Goal: Information Seeking & Learning: Learn about a topic

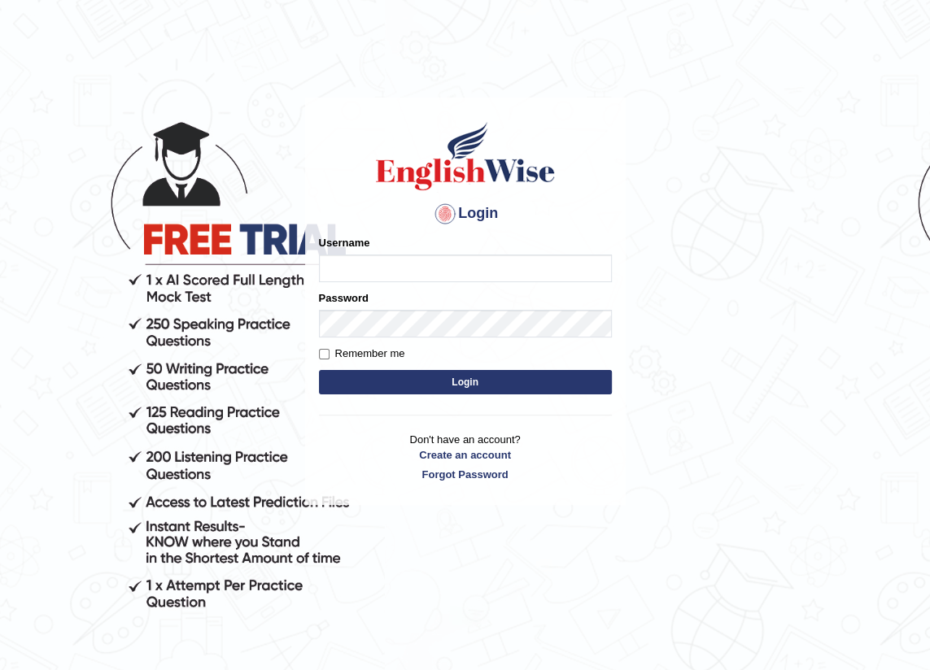
click at [327, 272] on input "Username" at bounding box center [465, 269] width 293 height 28
click at [647, 151] on body "Login Please fix the following errors: Username Password Remember me Login Don'…" at bounding box center [465, 381] width 930 height 670
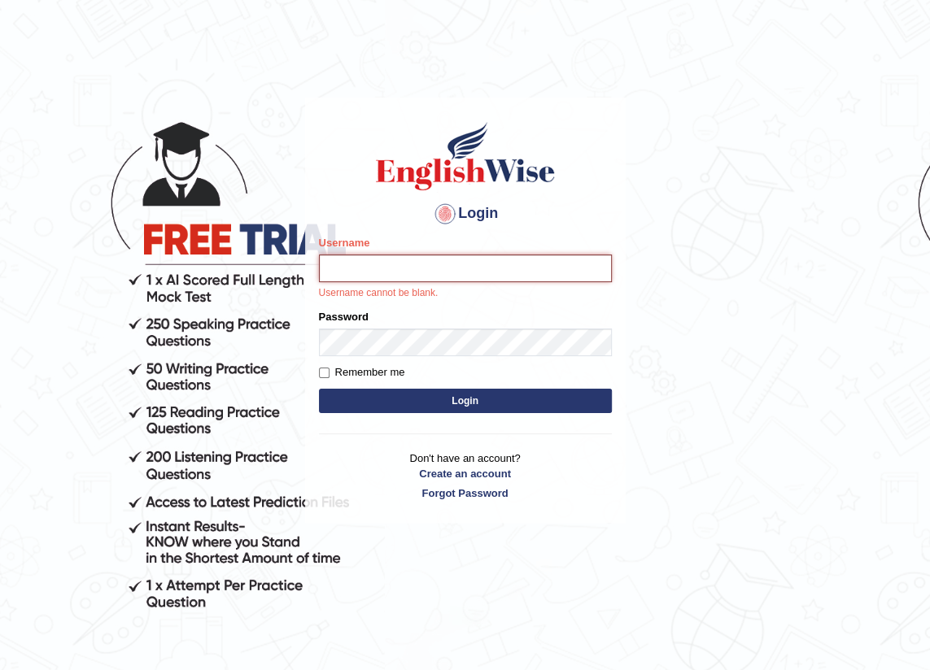
click at [325, 263] on input "Username" at bounding box center [465, 269] width 293 height 28
click at [586, 176] on h1 at bounding box center [465, 156] width 293 height 73
click at [328, 269] on input "Username" at bounding box center [465, 269] width 293 height 28
type input "vergilio"
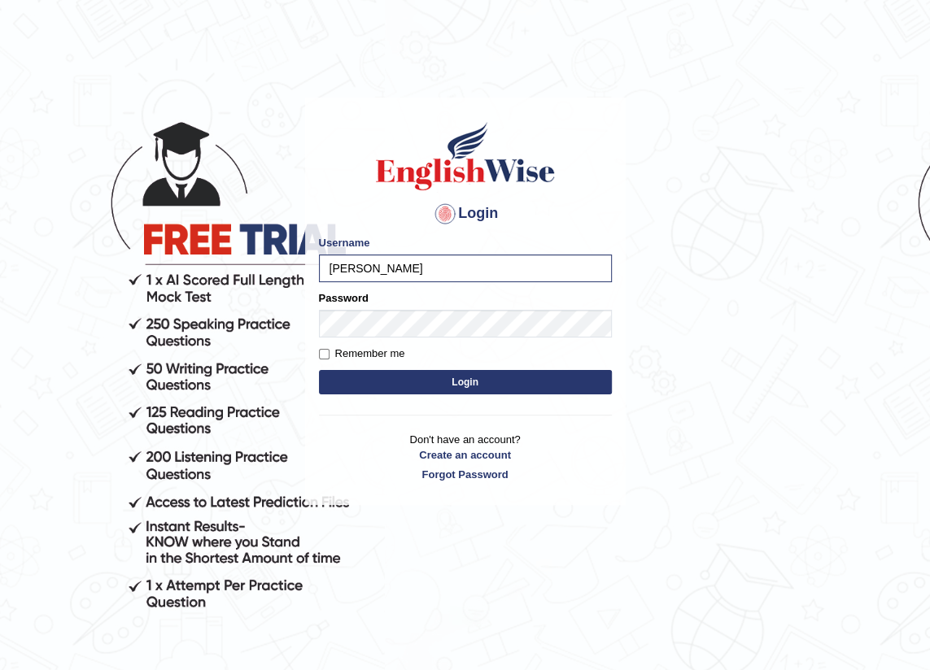
click at [469, 386] on button "Login" at bounding box center [465, 382] width 293 height 24
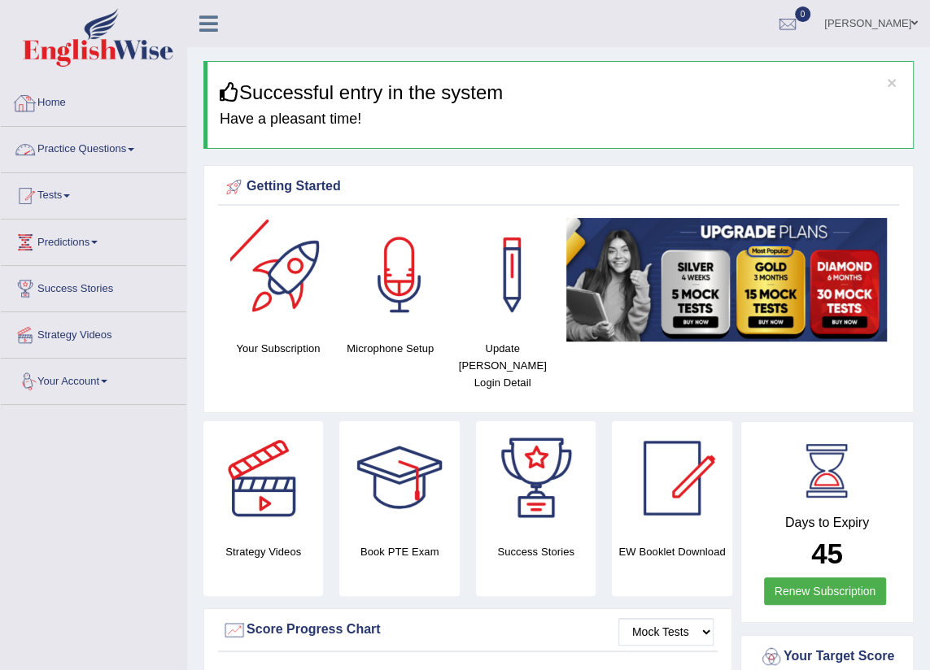
click at [148, 150] on link "Practice Questions" at bounding box center [93, 147] width 185 height 41
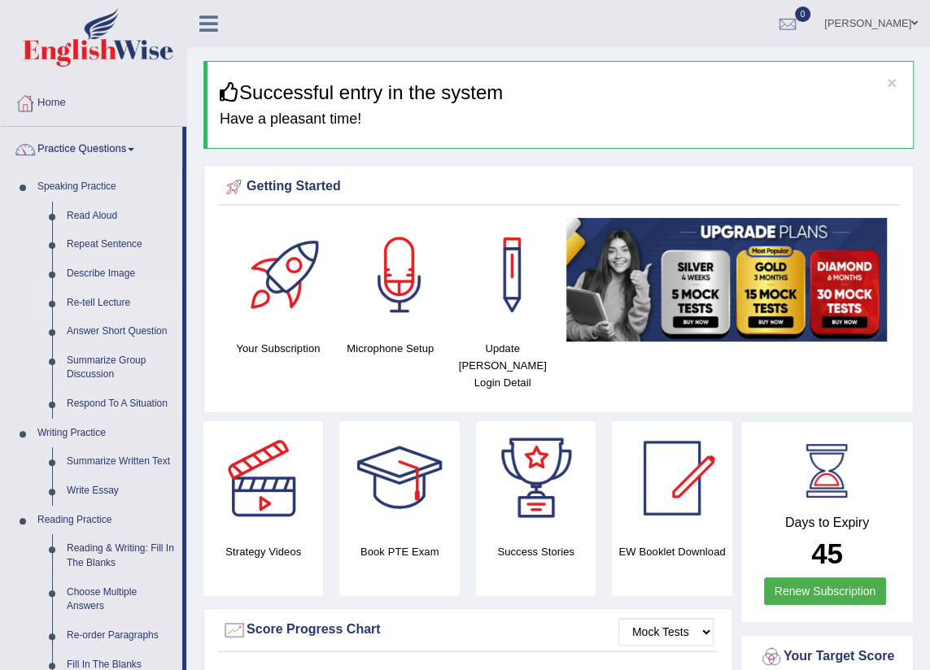
click at [115, 308] on link "Re-tell Lecture" at bounding box center [120, 303] width 123 height 29
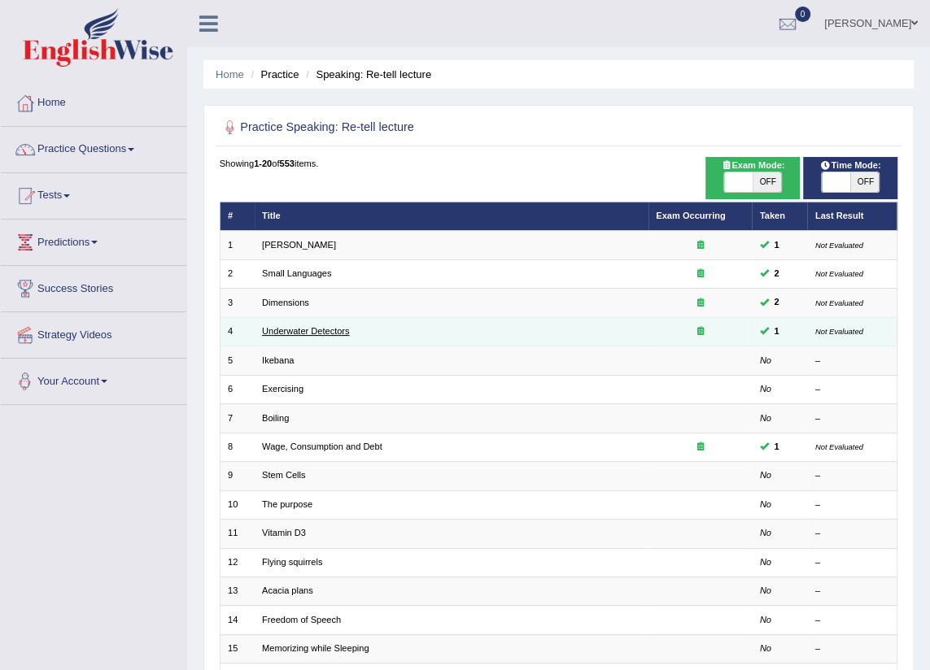
click at [320, 333] on link "Underwater Detectors" at bounding box center [305, 331] width 87 height 10
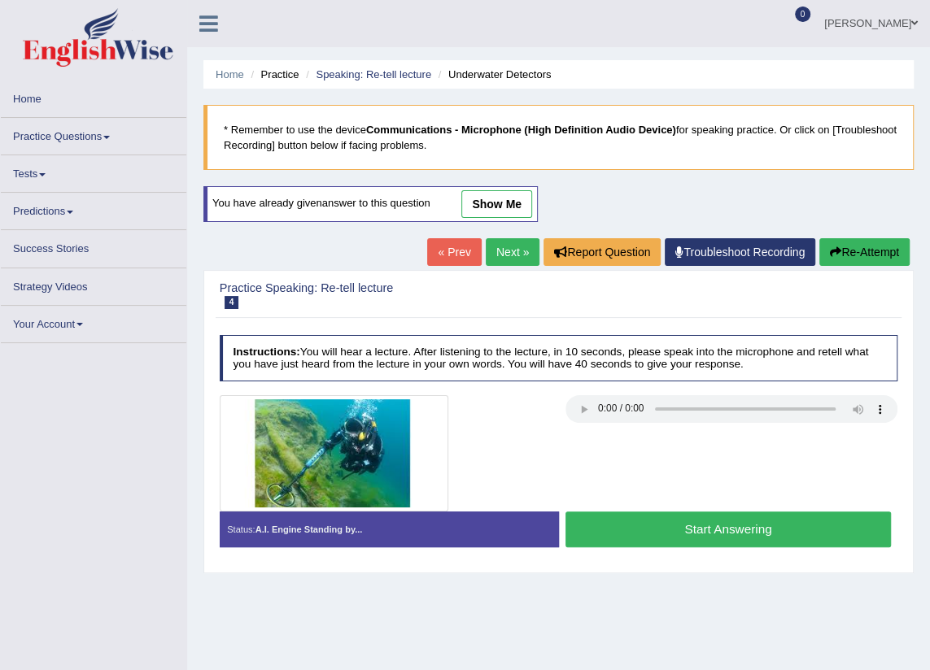
scroll to position [73, 0]
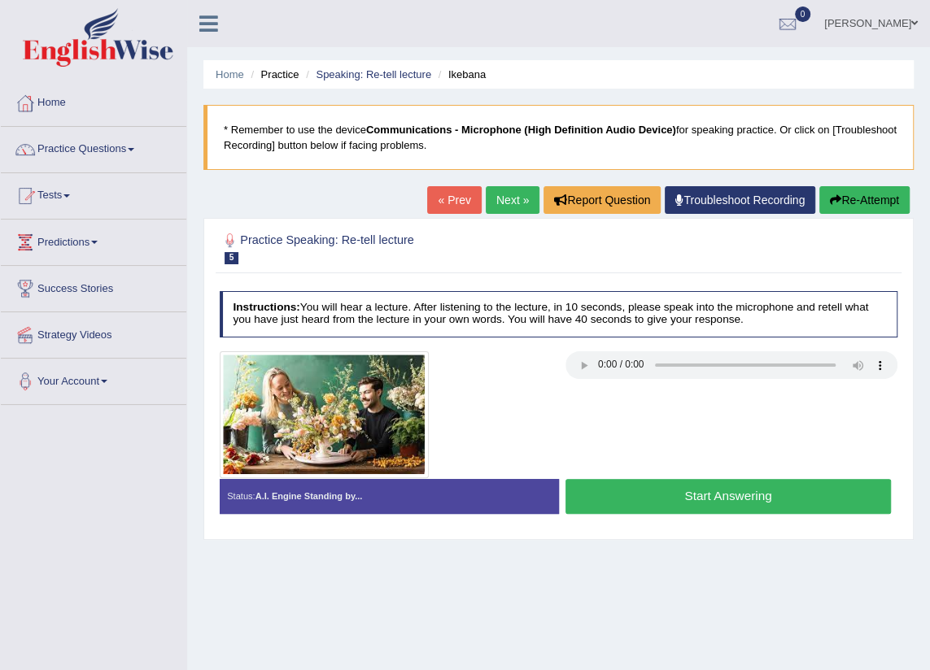
click at [446, 197] on link "« Prev" at bounding box center [454, 200] width 54 height 28
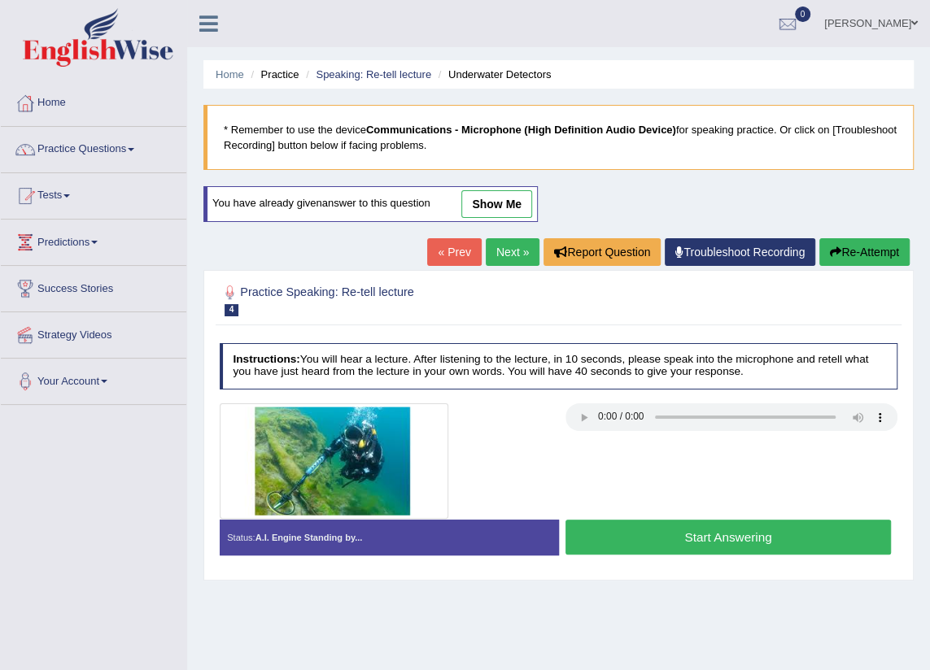
click at [452, 250] on link "« Prev" at bounding box center [454, 252] width 54 height 28
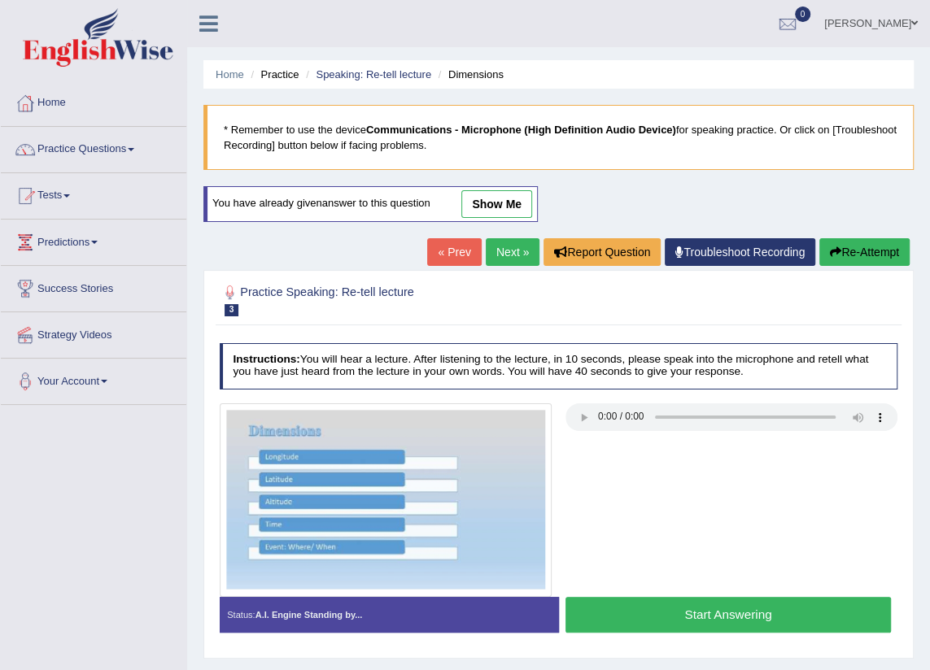
click at [452, 250] on link "« Prev" at bounding box center [454, 252] width 54 height 28
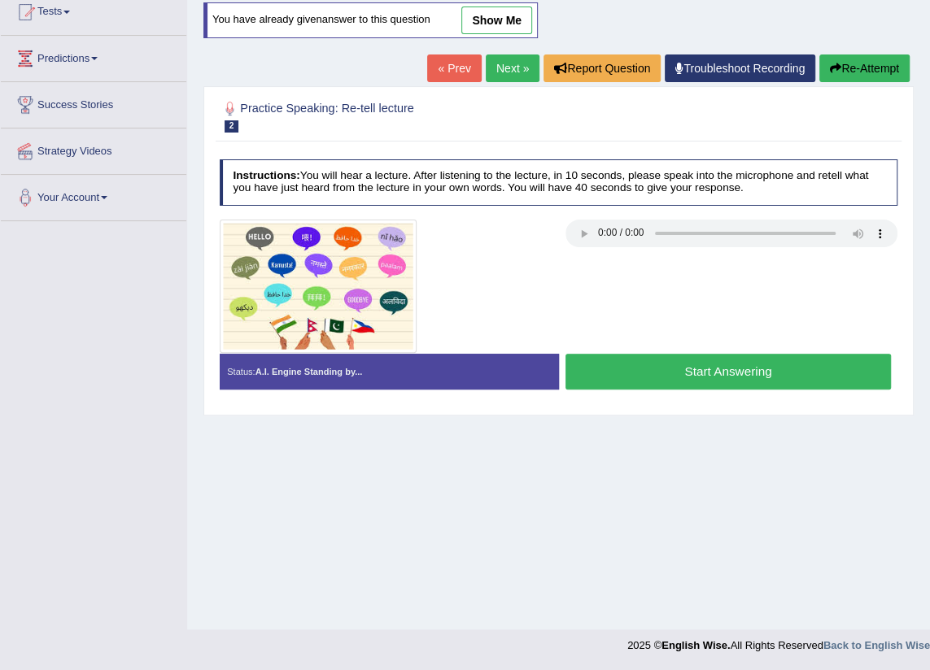
scroll to position [36, 0]
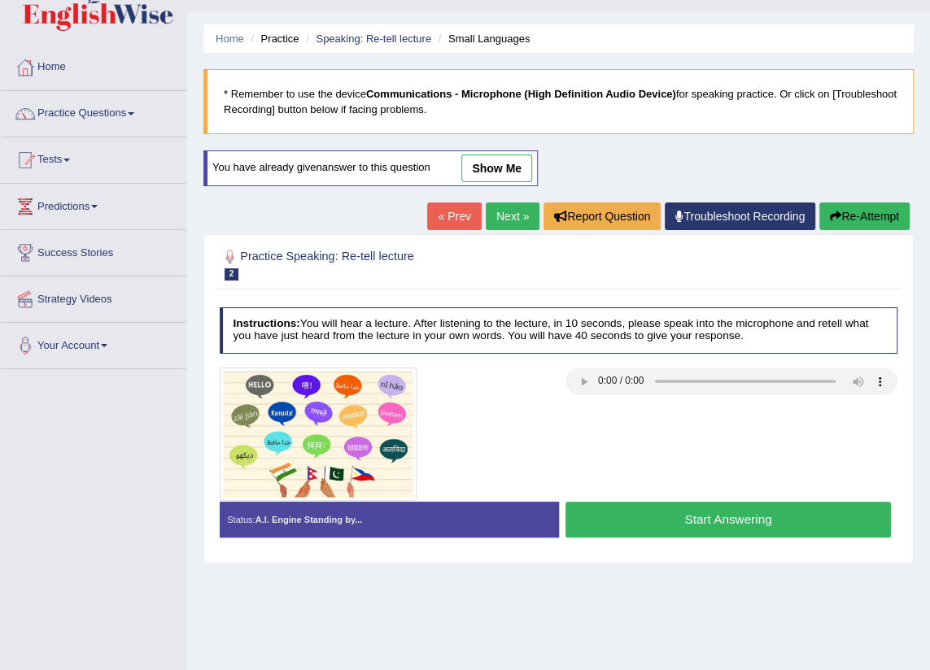
click at [499, 171] on link "show me" at bounding box center [496, 169] width 71 height 28
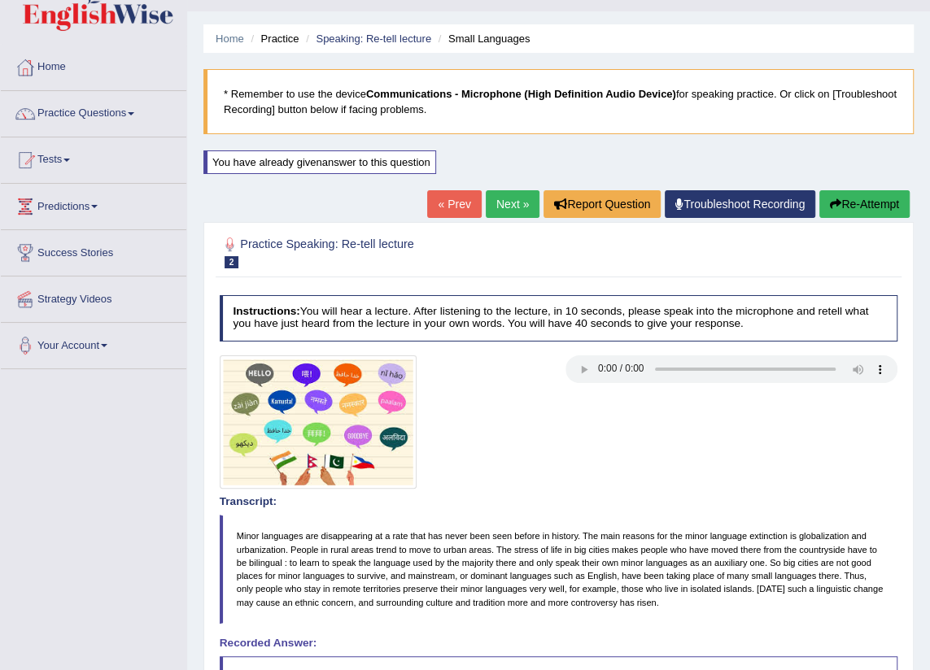
click at [841, 202] on button "Re-Attempt" at bounding box center [864, 204] width 90 height 28
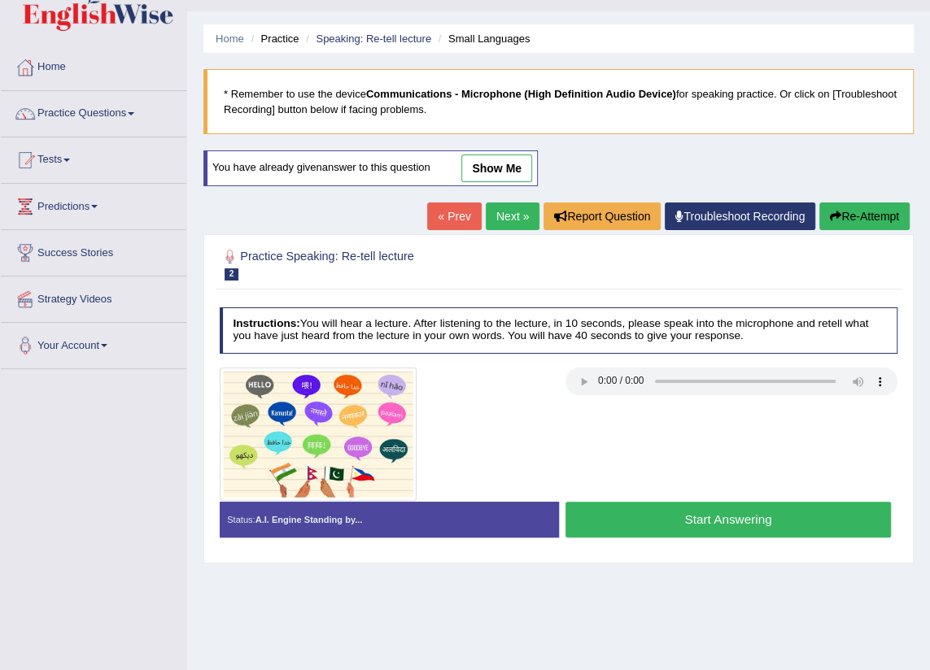
scroll to position [184, 0]
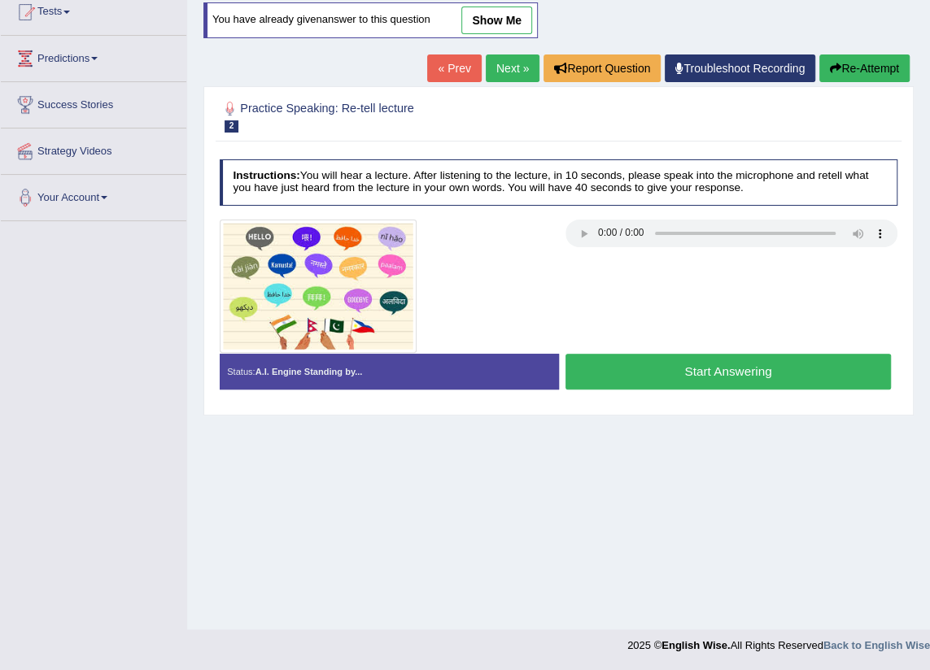
click at [507, 68] on link "Next »" at bounding box center [513, 68] width 54 height 28
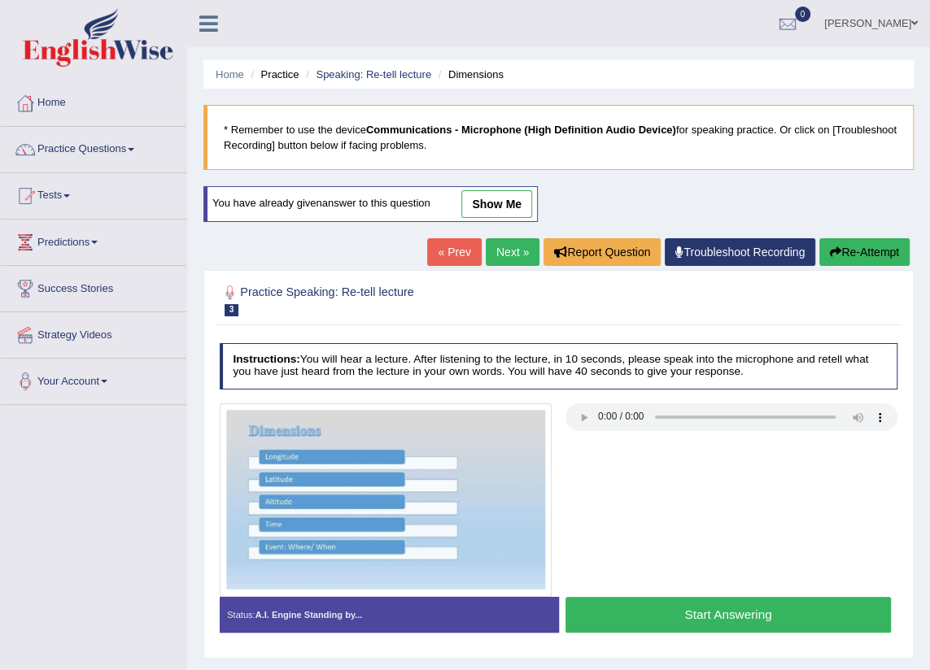
click at [464, 248] on link "« Prev" at bounding box center [454, 252] width 54 height 28
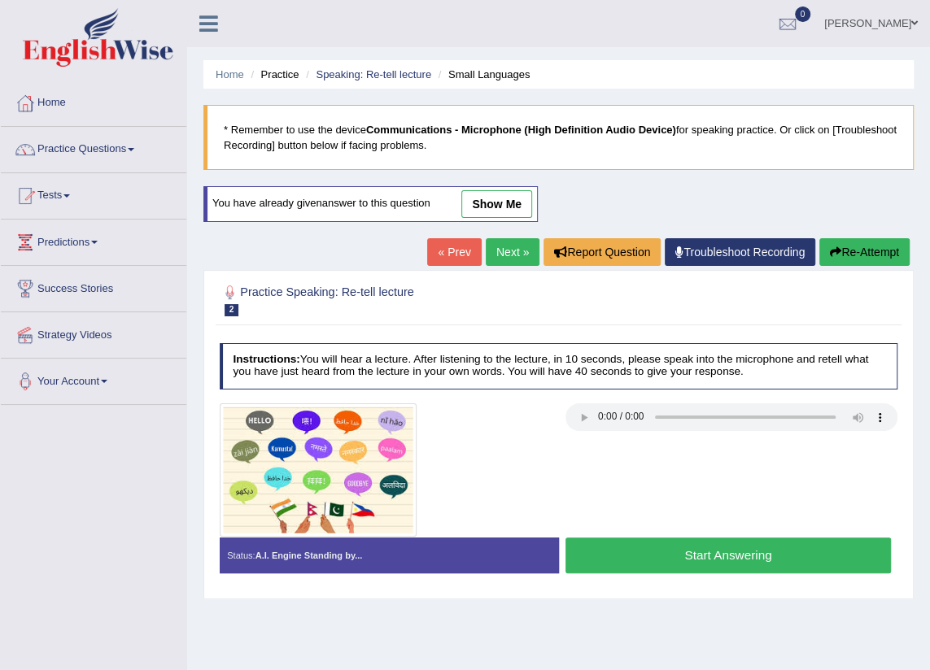
click at [455, 252] on link "« Prev" at bounding box center [454, 252] width 54 height 28
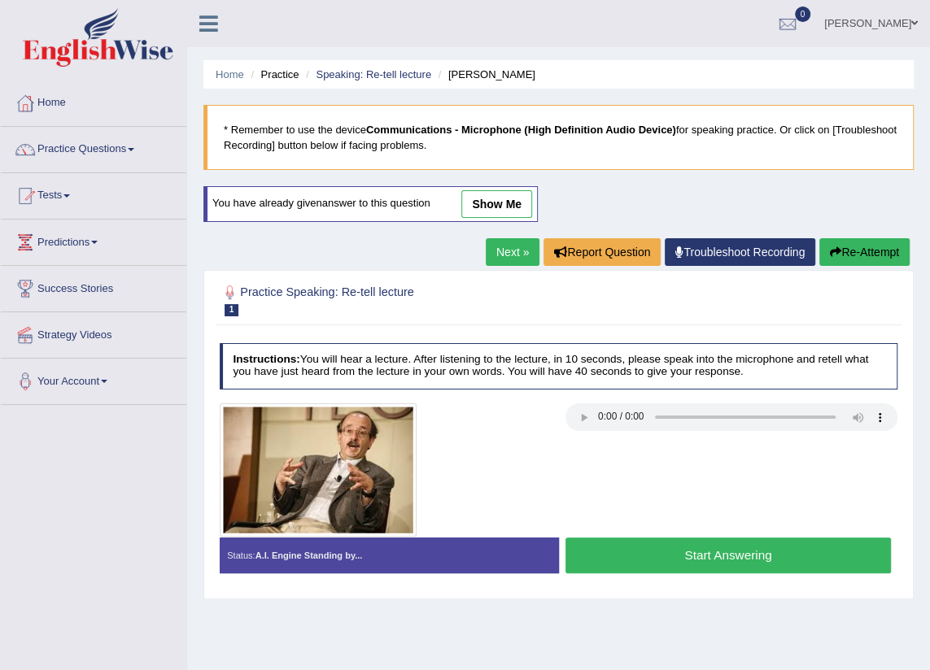
click at [504, 251] on link "Next »" at bounding box center [513, 252] width 54 height 28
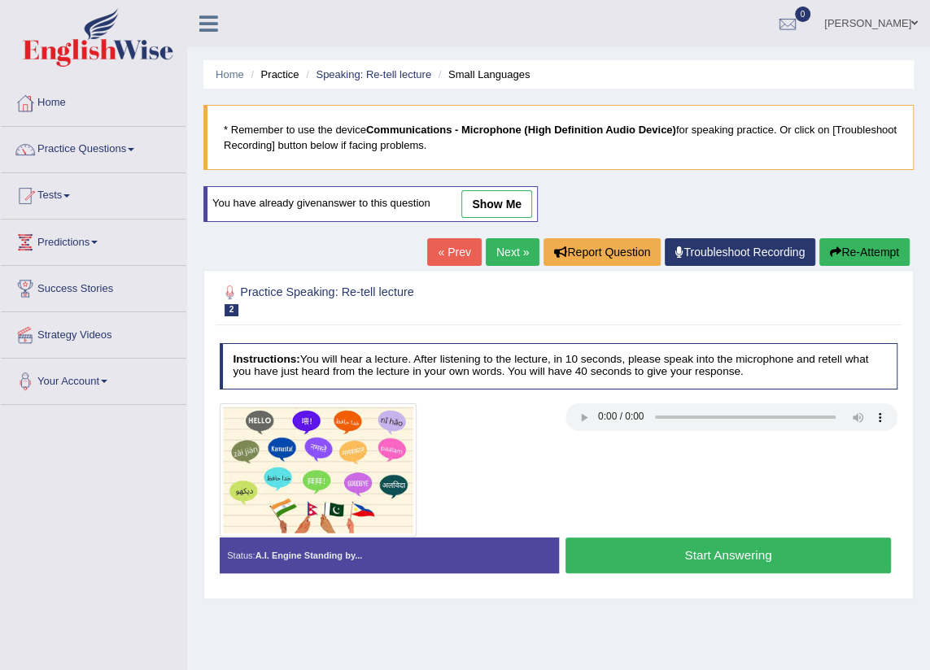
click at [696, 551] on button "Start Answering" at bounding box center [727, 555] width 325 height 35
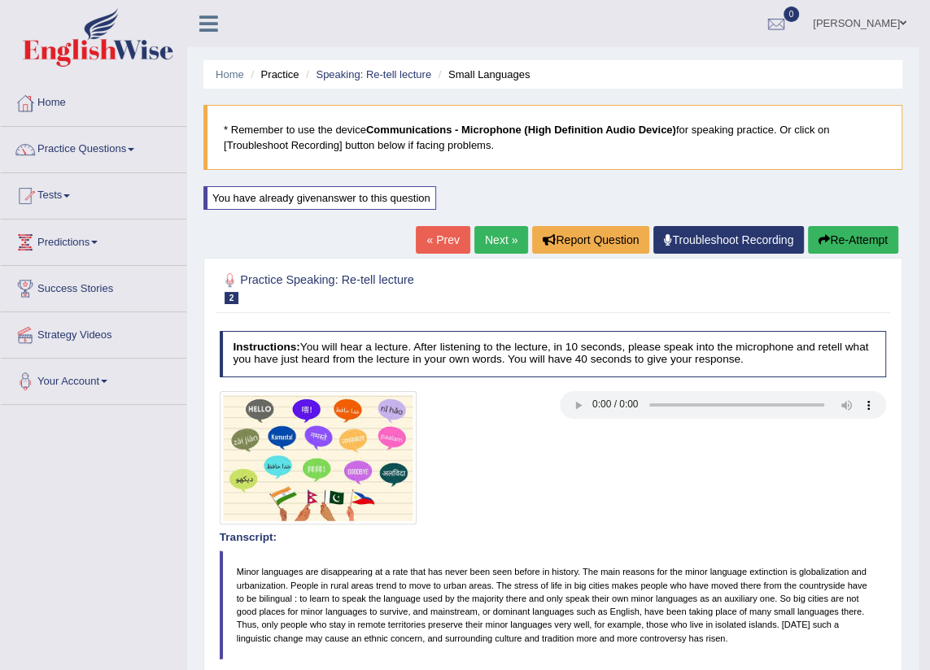
click at [829, 245] on button "Re-Attempt" at bounding box center [853, 240] width 90 height 28
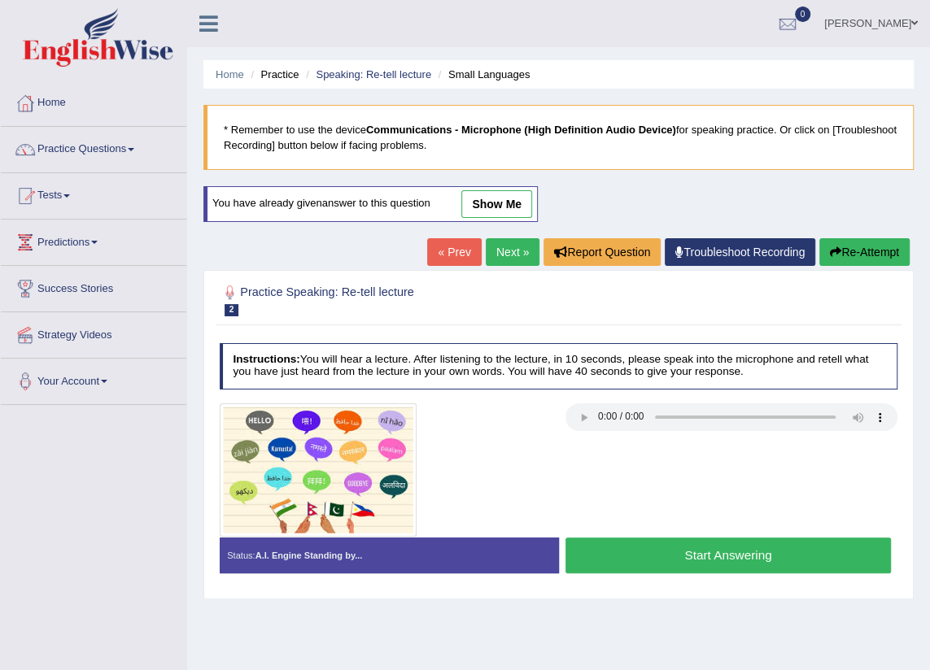
click at [583, 434] on div at bounding box center [558, 469] width 692 height 133
click at [695, 560] on button "Start Answering" at bounding box center [727, 555] width 325 height 35
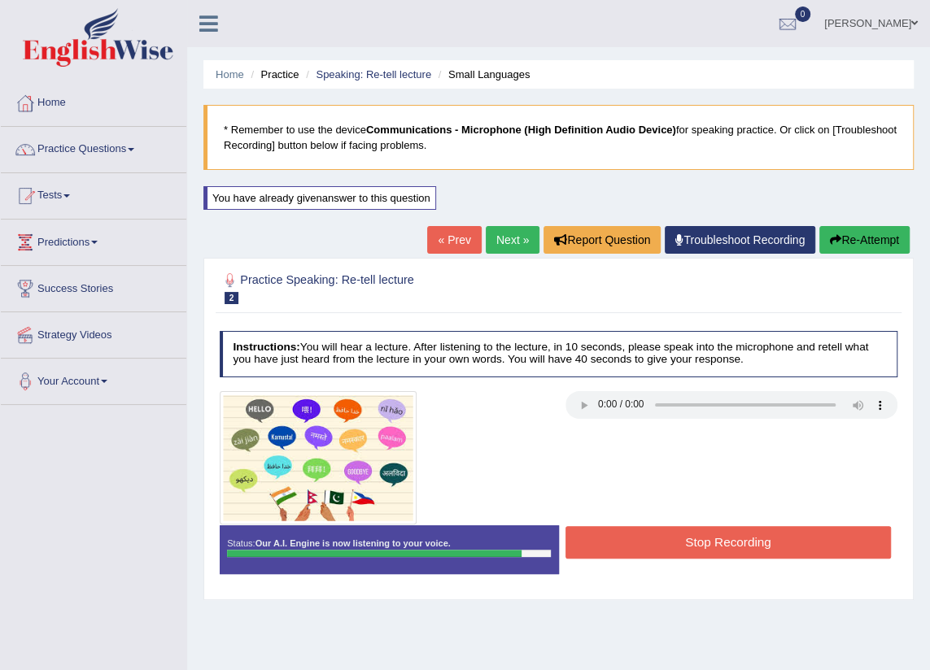
click at [730, 539] on button "Stop Recording" at bounding box center [727, 542] width 325 height 32
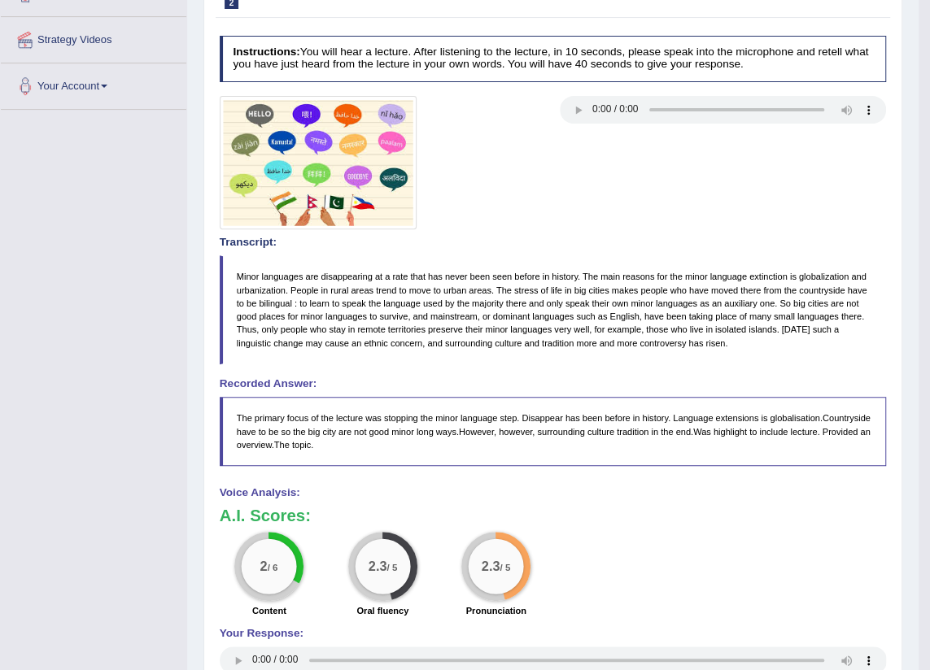
scroll to position [147, 0]
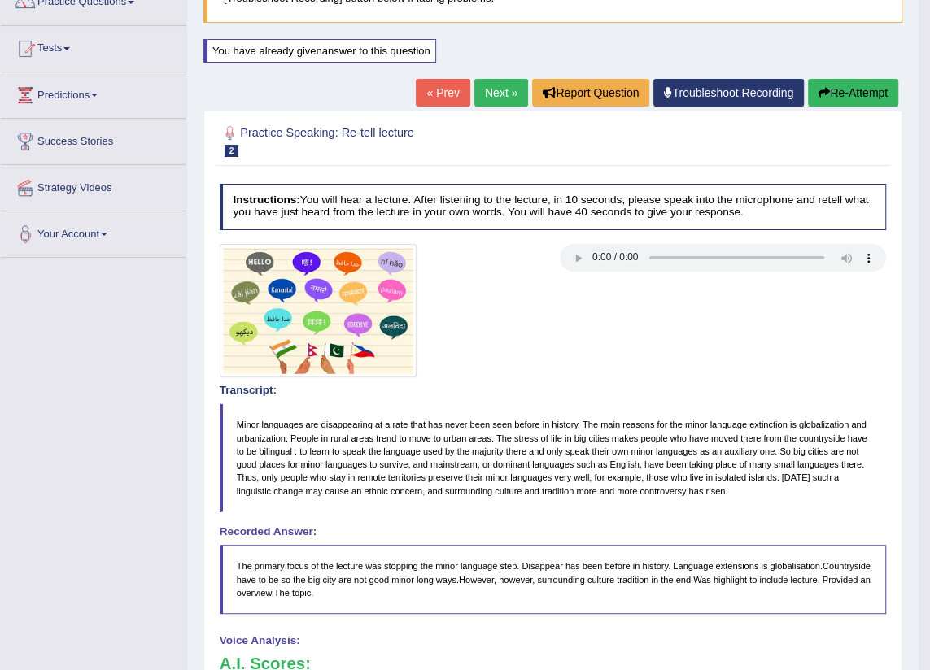
click at [501, 98] on link "Next »" at bounding box center [501, 93] width 54 height 28
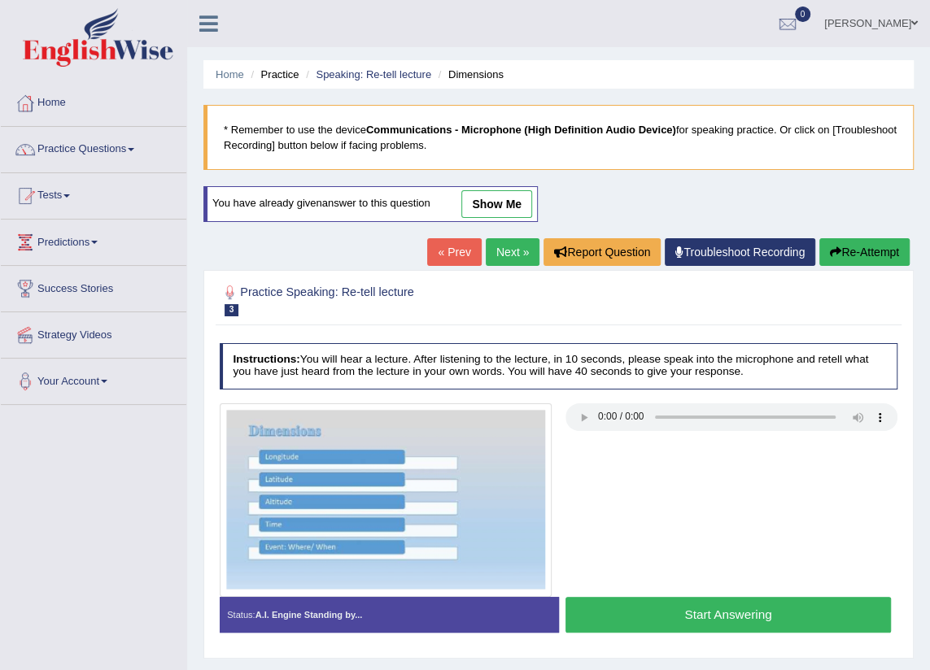
click at [480, 198] on link "show me" at bounding box center [496, 204] width 71 height 28
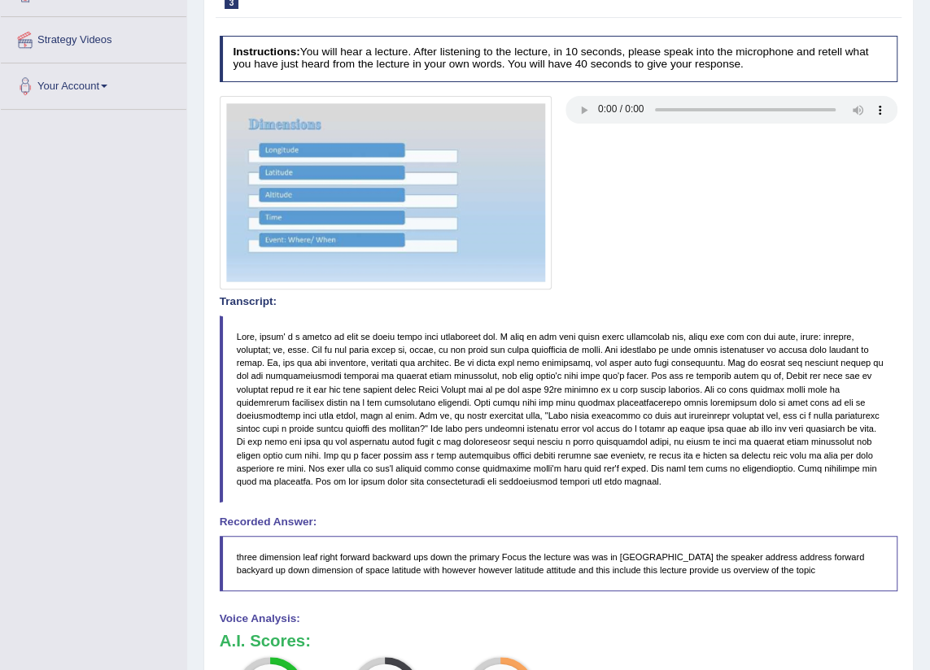
scroll to position [147, 0]
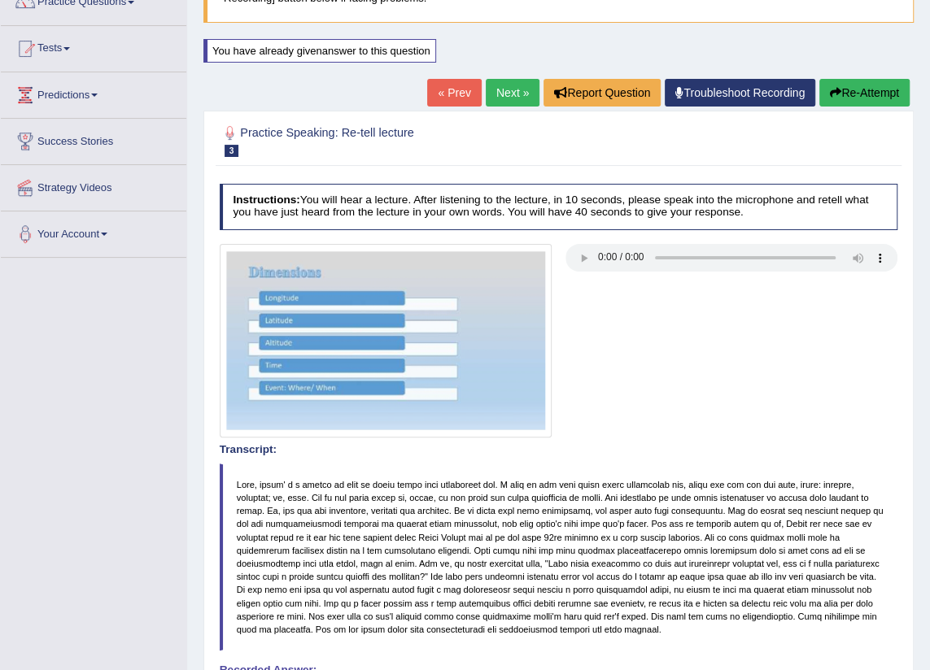
click at [848, 104] on button "Re-Attempt" at bounding box center [864, 93] width 90 height 28
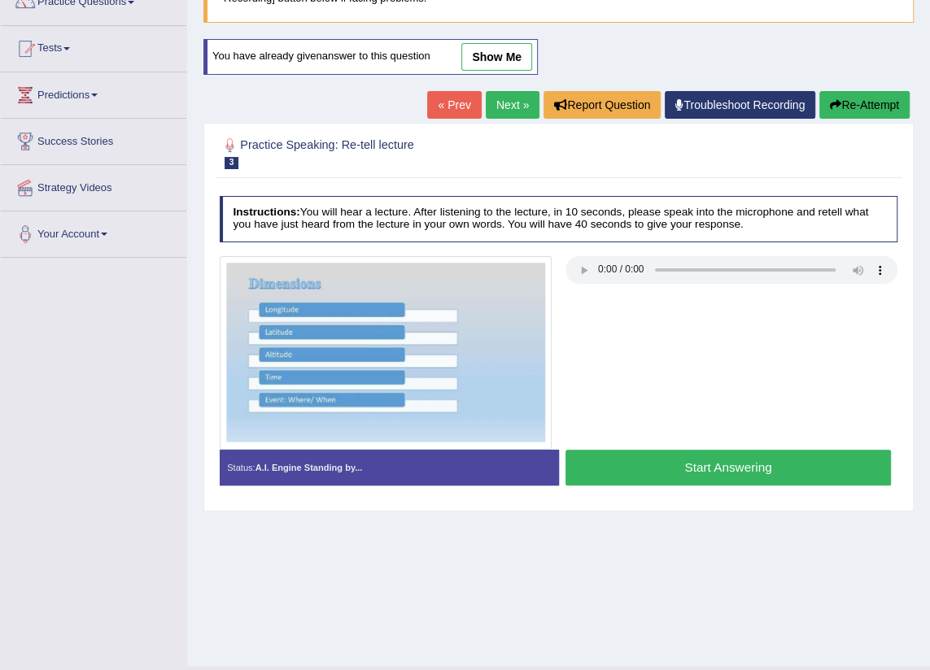
click at [494, 63] on link "show me" at bounding box center [496, 57] width 71 height 28
click at [494, 63] on div "Home Practice Speaking: Re-tell lecture Dimensions * Remember to use the device…" at bounding box center [558, 259] width 742 height 813
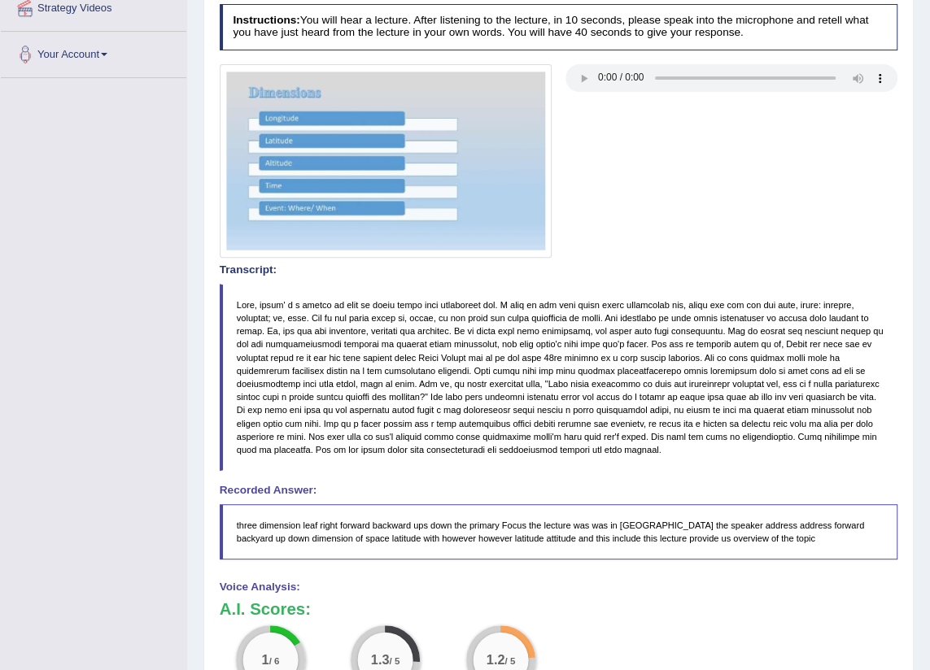
scroll to position [106, 0]
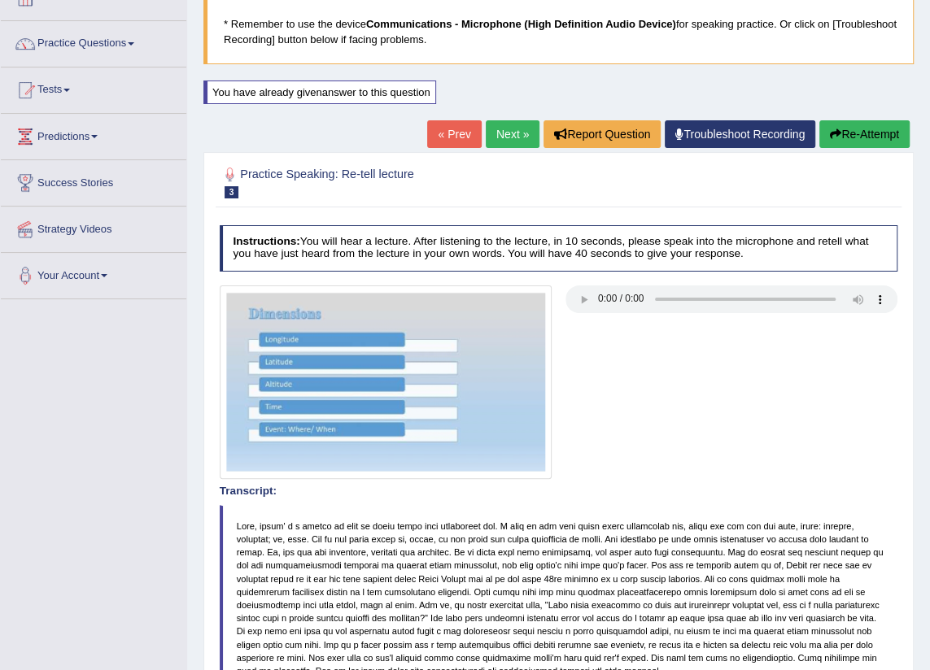
click at [847, 134] on button "Re-Attempt" at bounding box center [864, 134] width 90 height 28
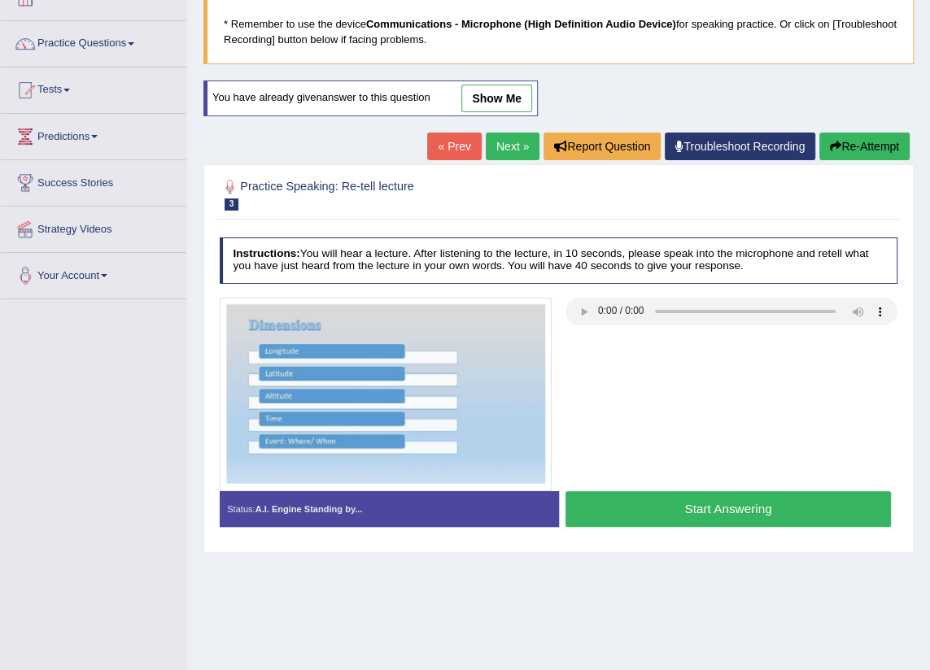
scroll to position [179, 0]
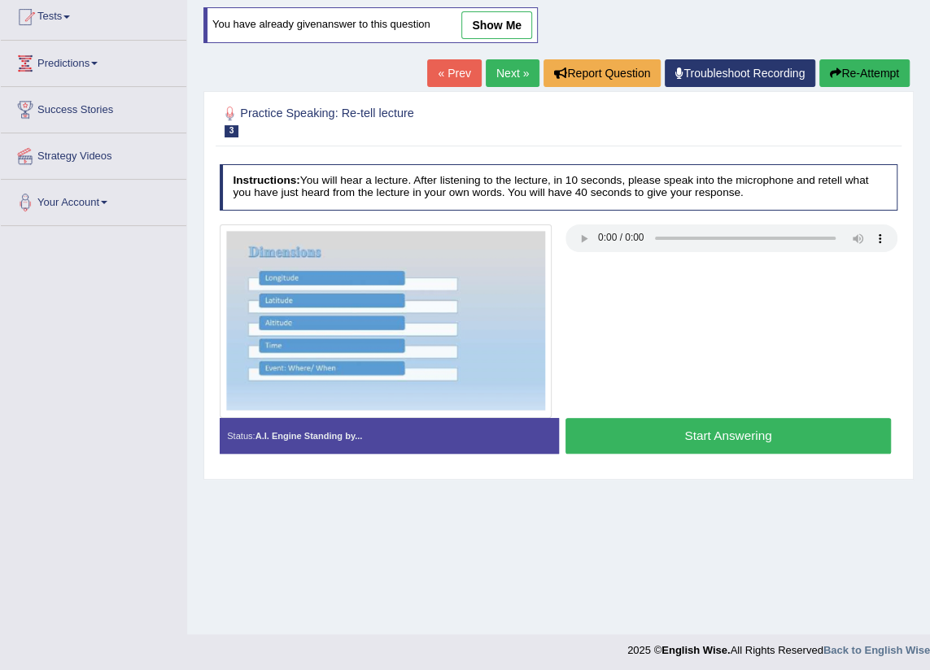
click at [695, 435] on button "Start Answering" at bounding box center [727, 435] width 325 height 35
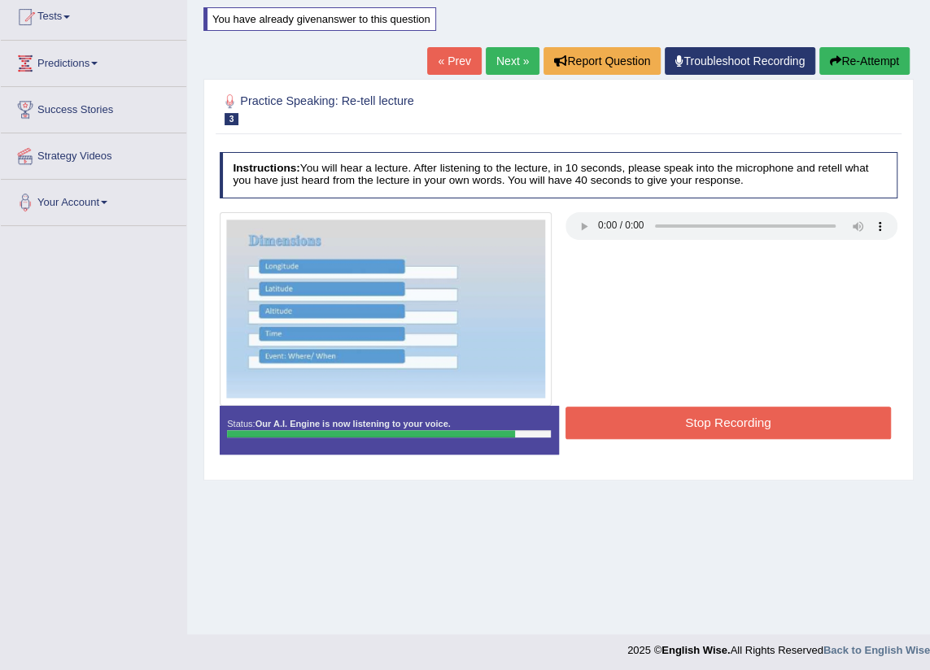
click at [719, 431] on button "Stop Recording" at bounding box center [727, 423] width 325 height 32
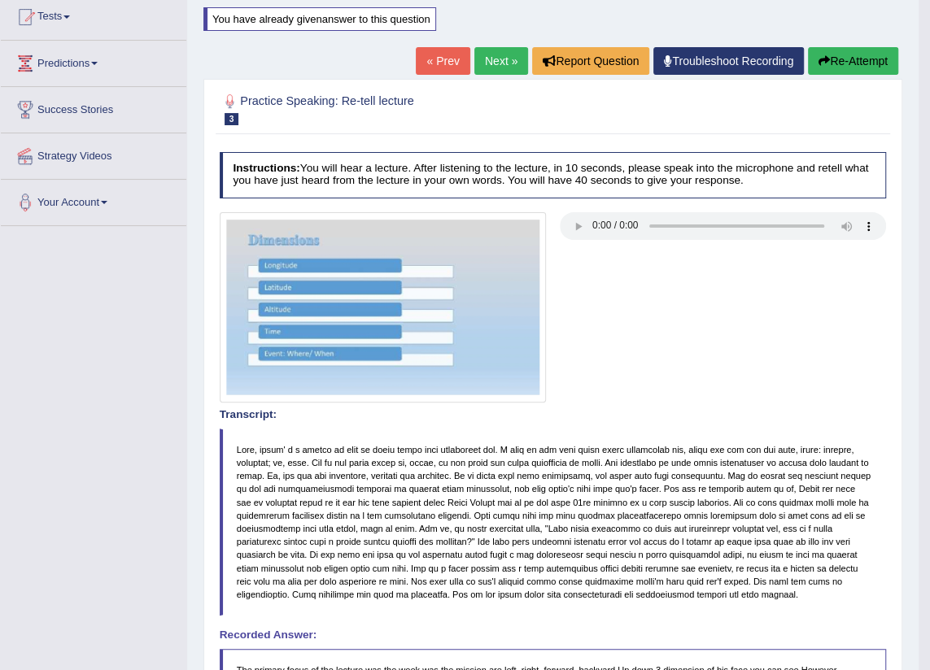
click at [844, 57] on button "Re-Attempt" at bounding box center [853, 61] width 90 height 28
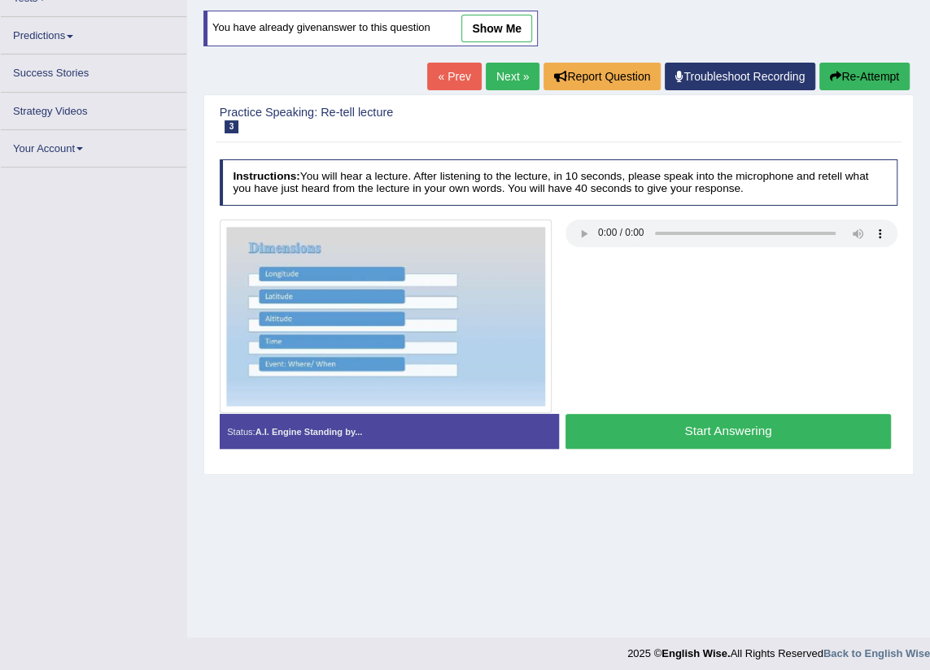
scroll to position [184, 0]
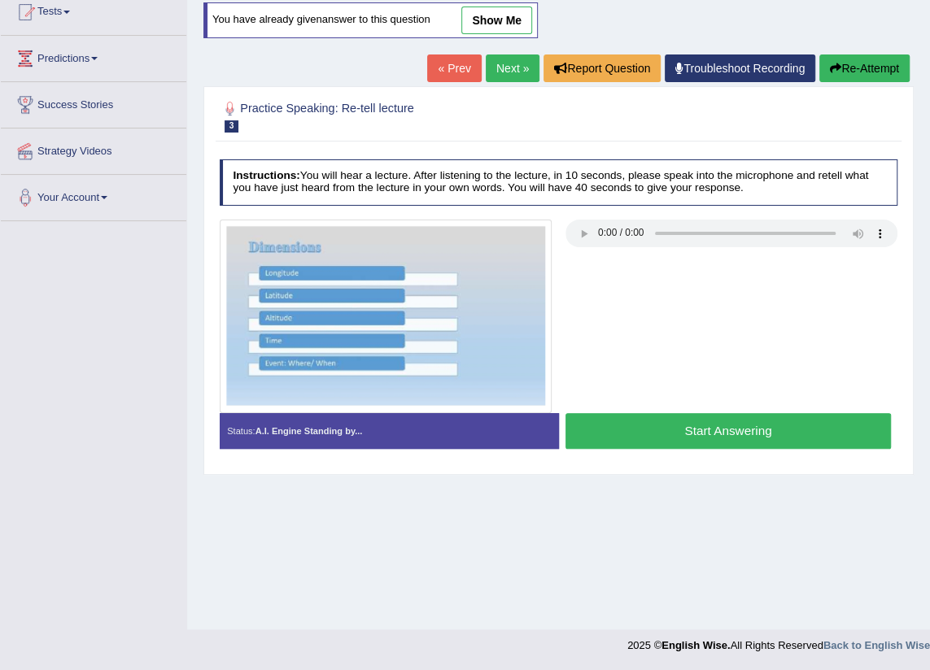
click at [721, 430] on button "Start Answering" at bounding box center [727, 430] width 325 height 35
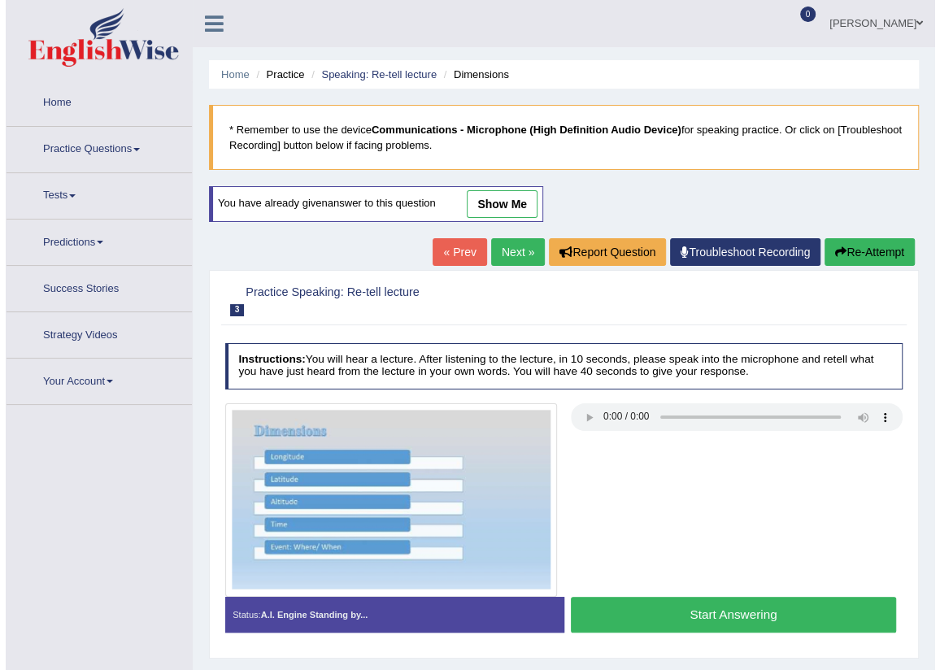
scroll to position [184, 0]
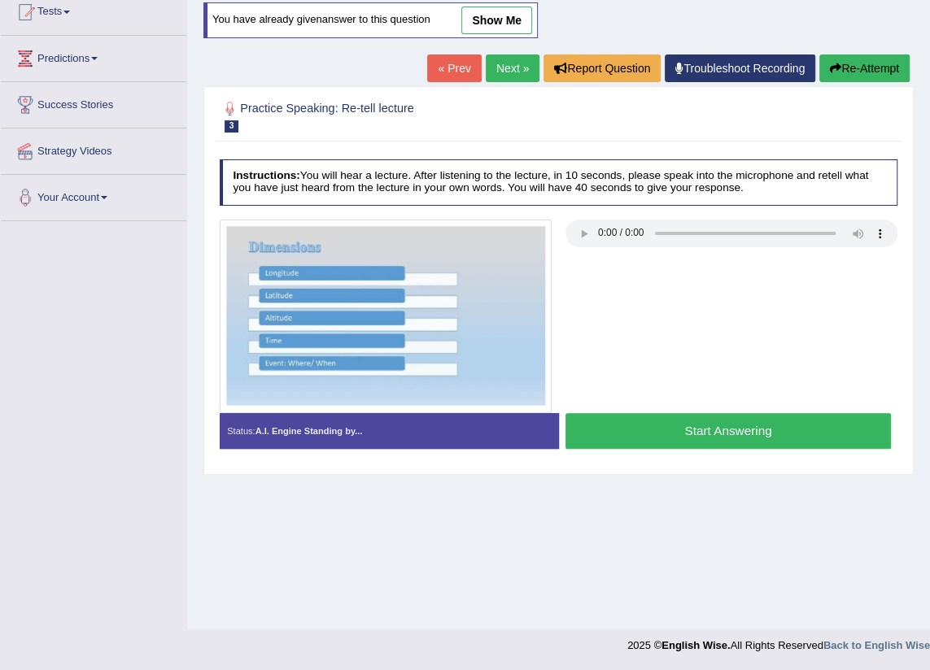
click at [738, 430] on button "Start Answering" at bounding box center [727, 430] width 325 height 35
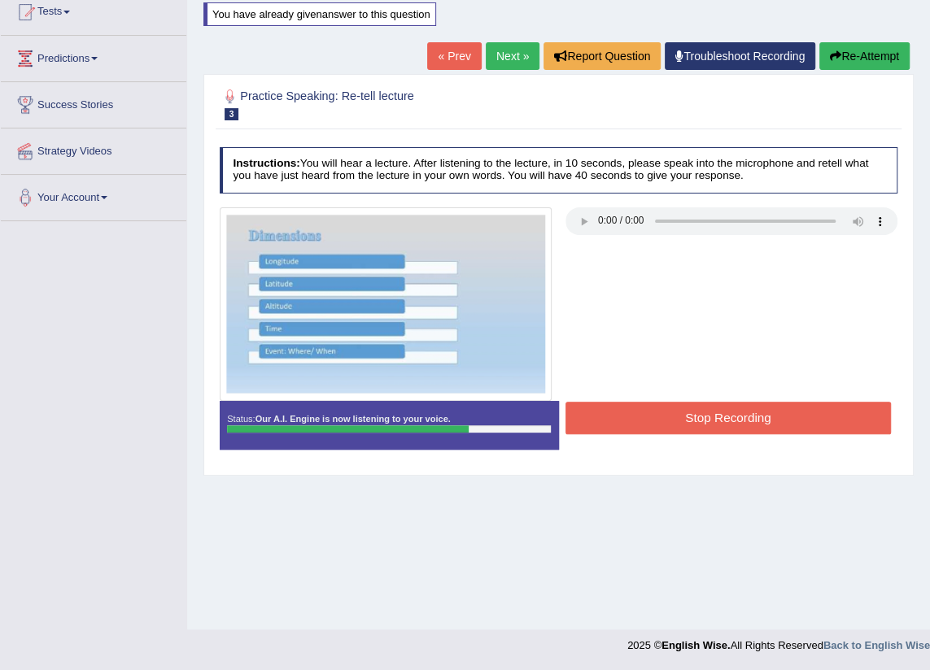
click at [735, 406] on button "Stop Recording" at bounding box center [727, 418] width 325 height 32
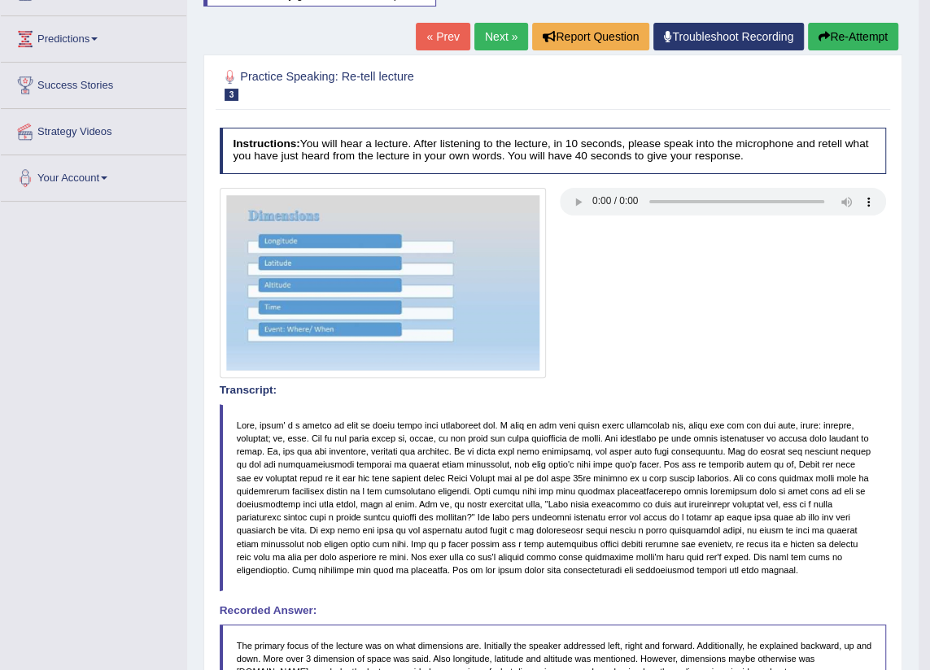
scroll to position [129, 0]
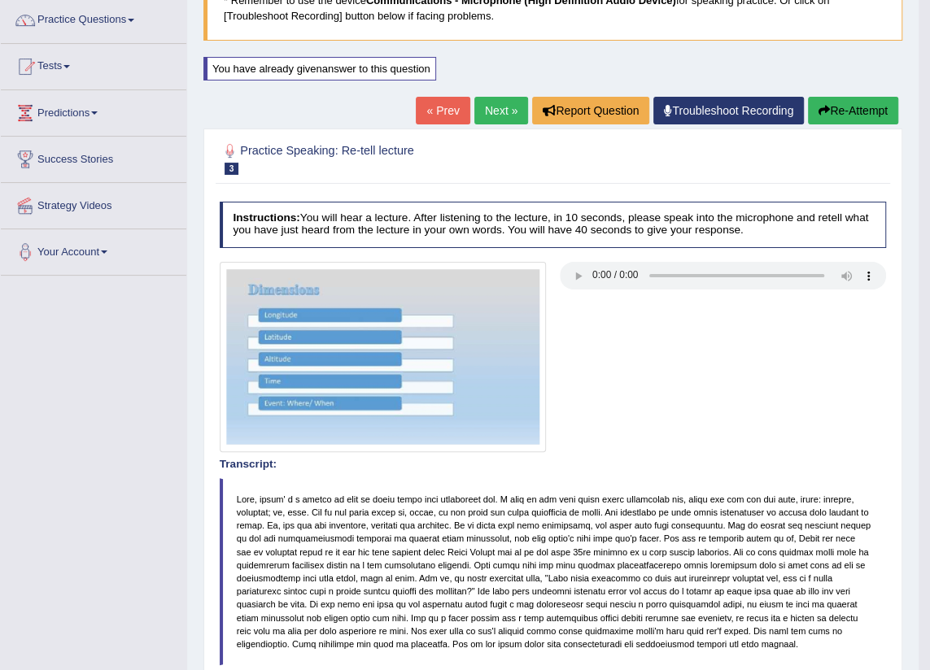
click at [498, 111] on link "Next »" at bounding box center [501, 111] width 54 height 28
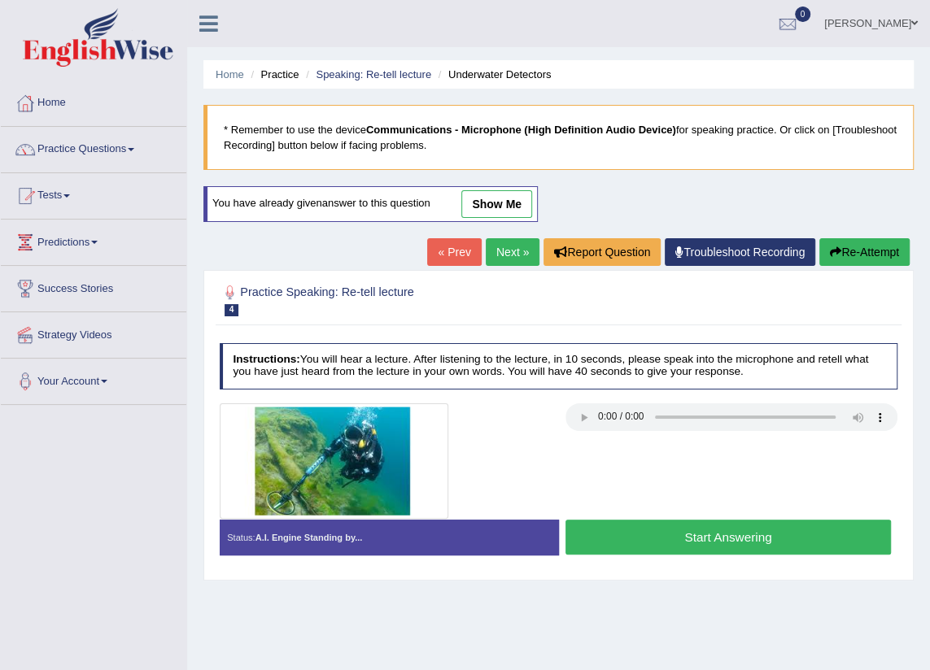
click at [486, 208] on link "show me" at bounding box center [496, 204] width 71 height 28
click at [486, 208] on div "Home Practice Speaking: Re-tell lecture Underwater Detectors * Remember to use …" at bounding box center [558, 406] width 742 height 813
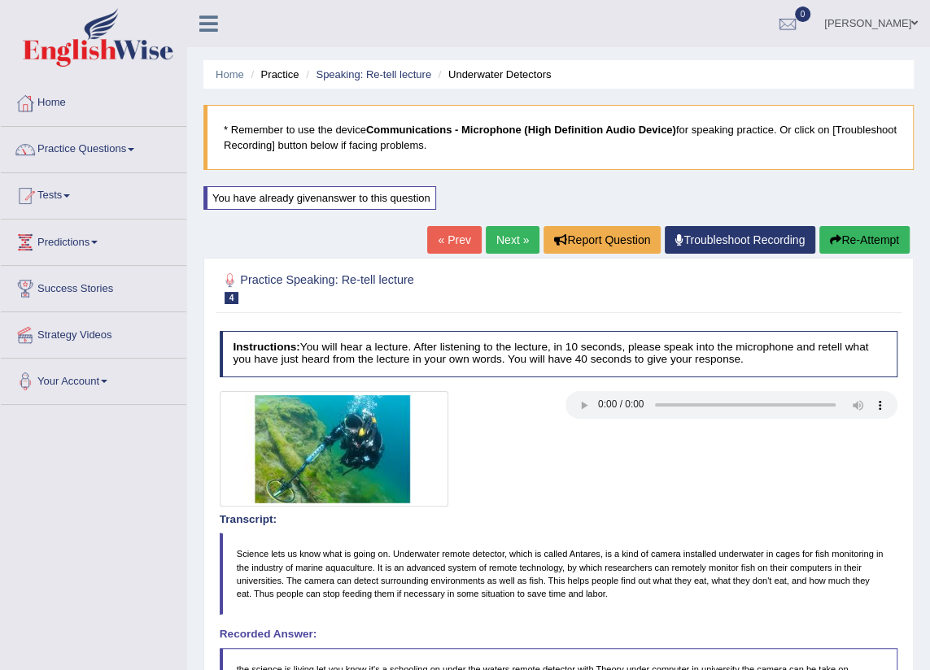
click at [507, 238] on link "Next »" at bounding box center [513, 240] width 54 height 28
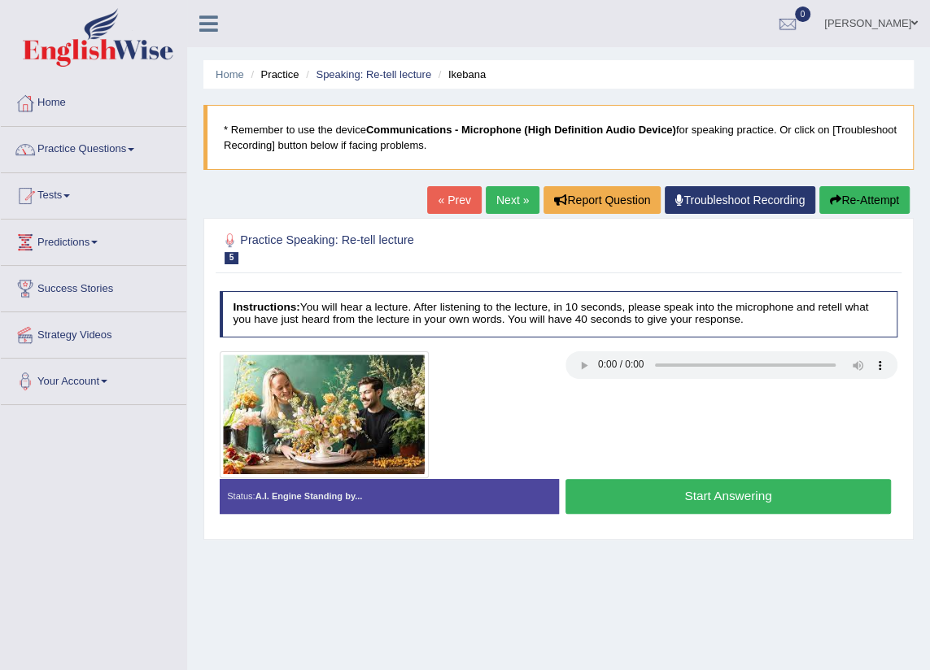
click at [504, 202] on link "Next »" at bounding box center [513, 200] width 54 height 28
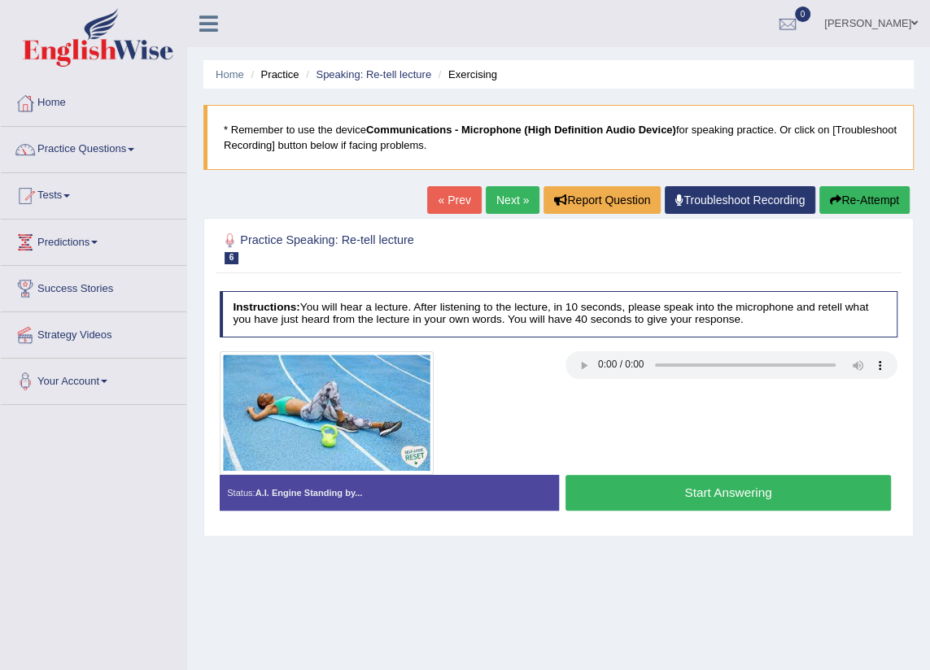
click at [499, 195] on link "Next »" at bounding box center [513, 200] width 54 height 28
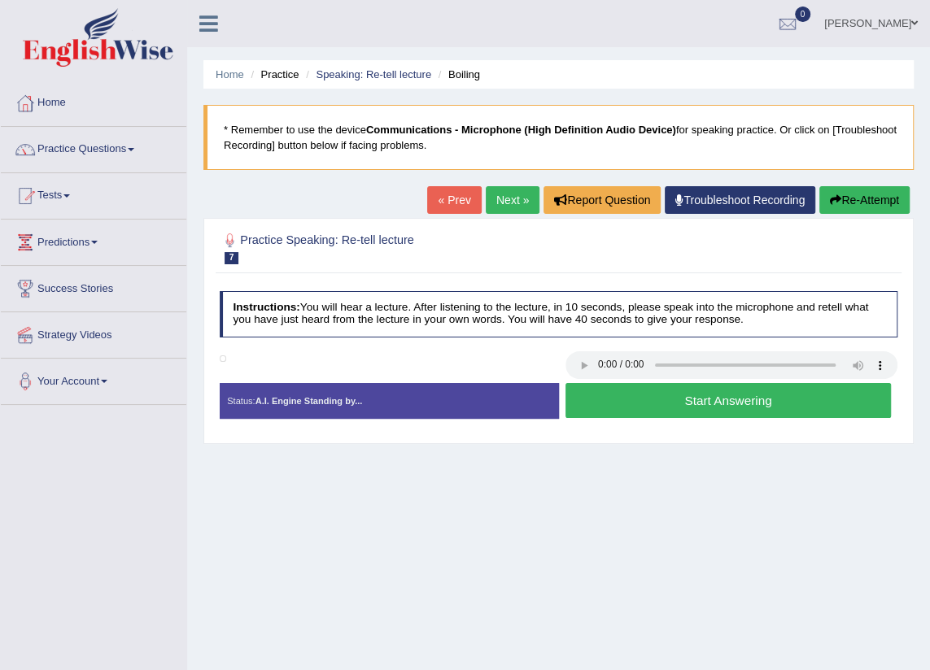
click at [449, 195] on link "« Prev" at bounding box center [454, 200] width 54 height 28
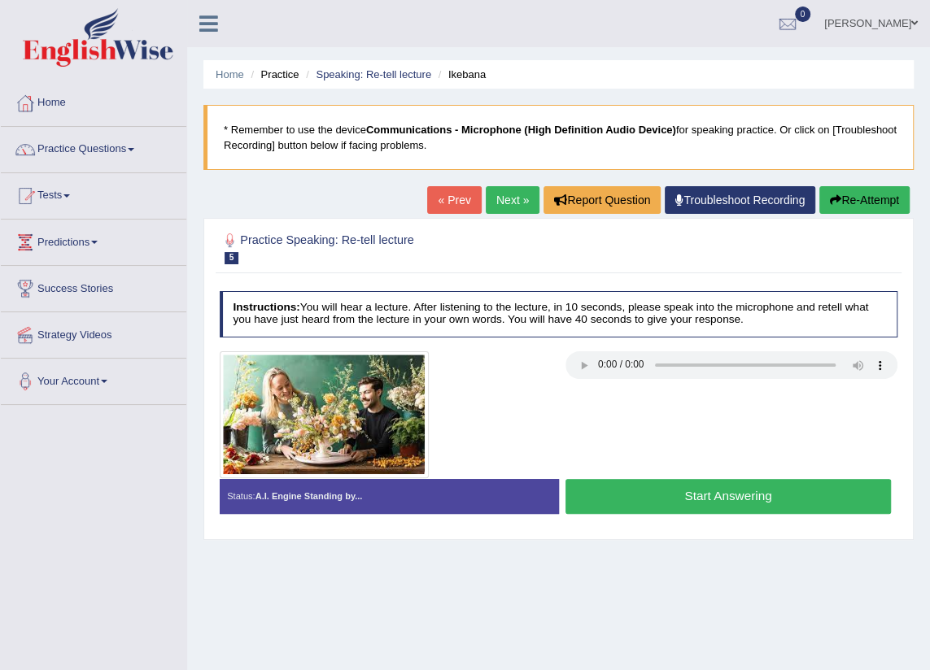
click at [449, 195] on link "« Prev" at bounding box center [454, 200] width 54 height 28
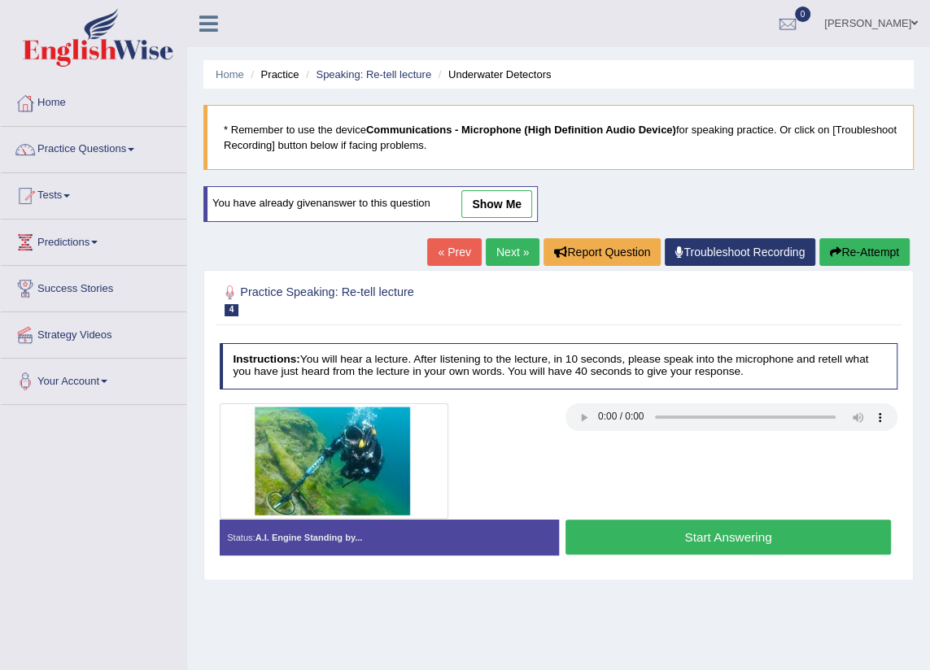
click at [492, 254] on link "Next »" at bounding box center [513, 252] width 54 height 28
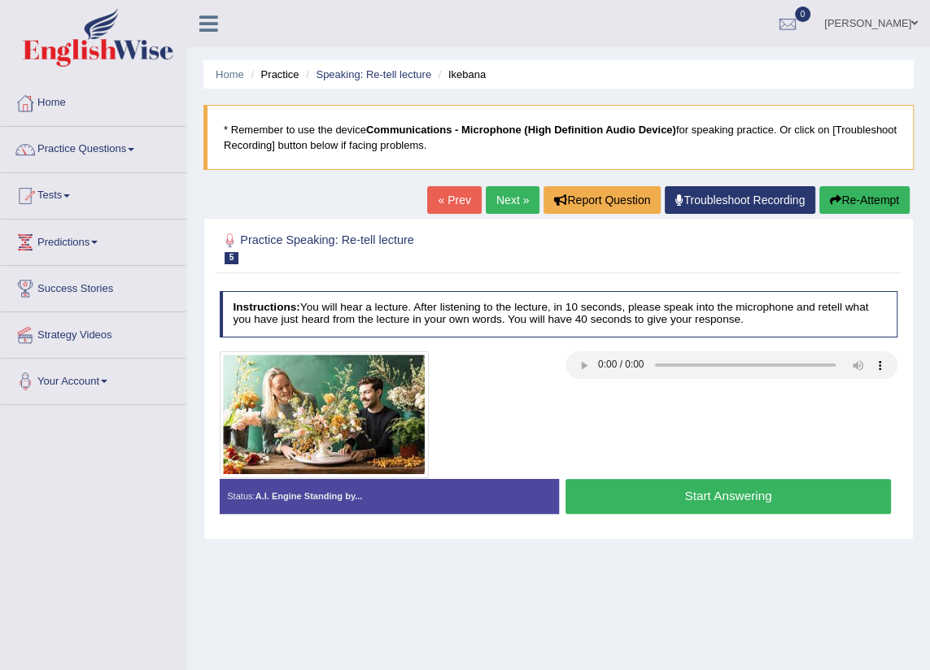
click at [512, 205] on link "Next »" at bounding box center [513, 200] width 54 height 28
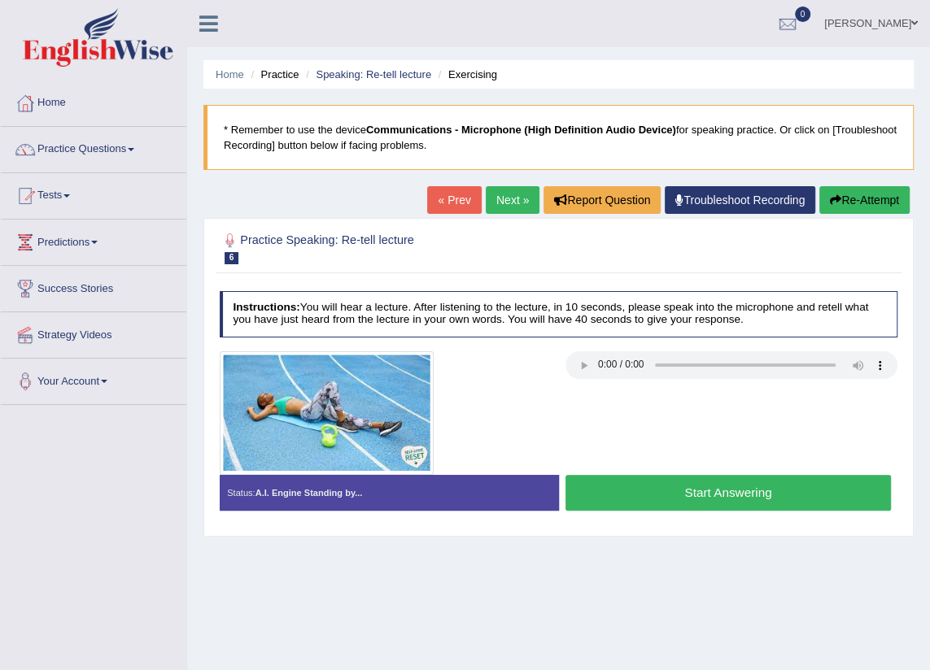
click at [509, 207] on link "Next »" at bounding box center [513, 200] width 54 height 28
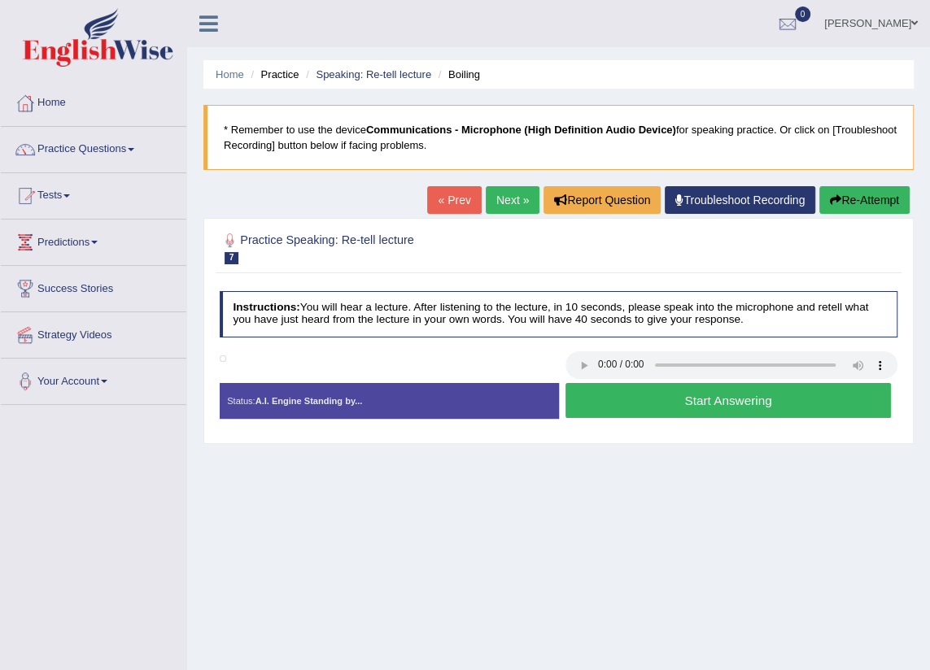
click at [507, 207] on link "Next »" at bounding box center [513, 200] width 54 height 28
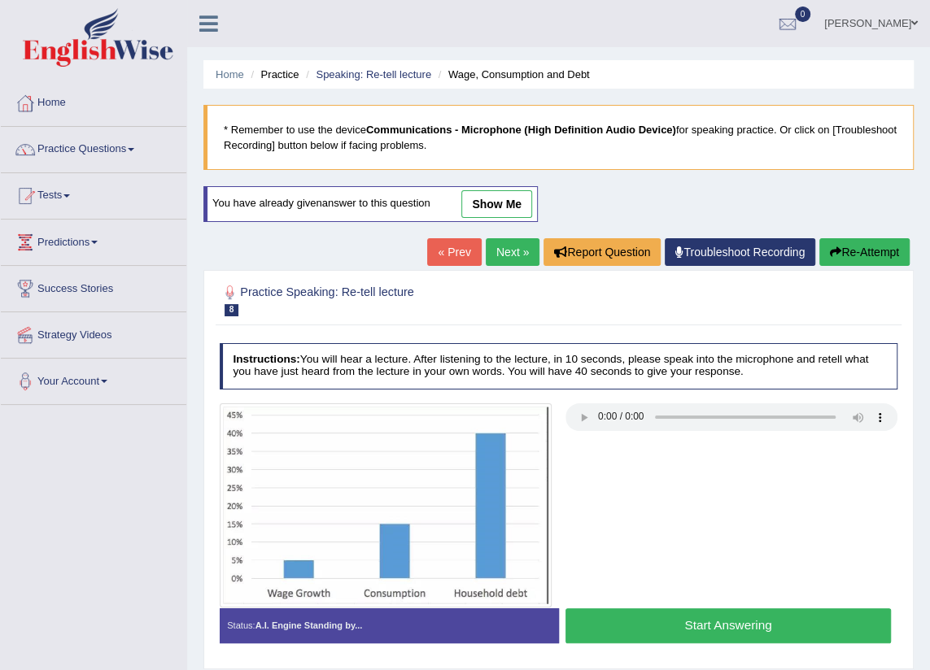
click at [708, 44] on ul "vergilio samong Toggle navigation Username: vergilio Access Type: Online Subscr…" at bounding box center [670, 23] width 520 height 46
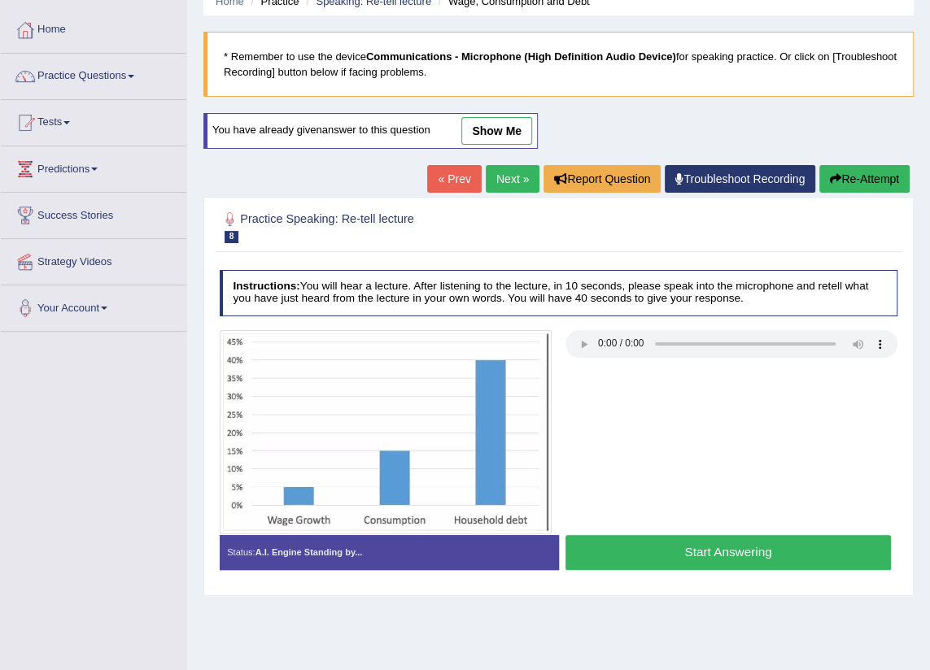
click at [497, 175] on link "Next »" at bounding box center [513, 179] width 54 height 28
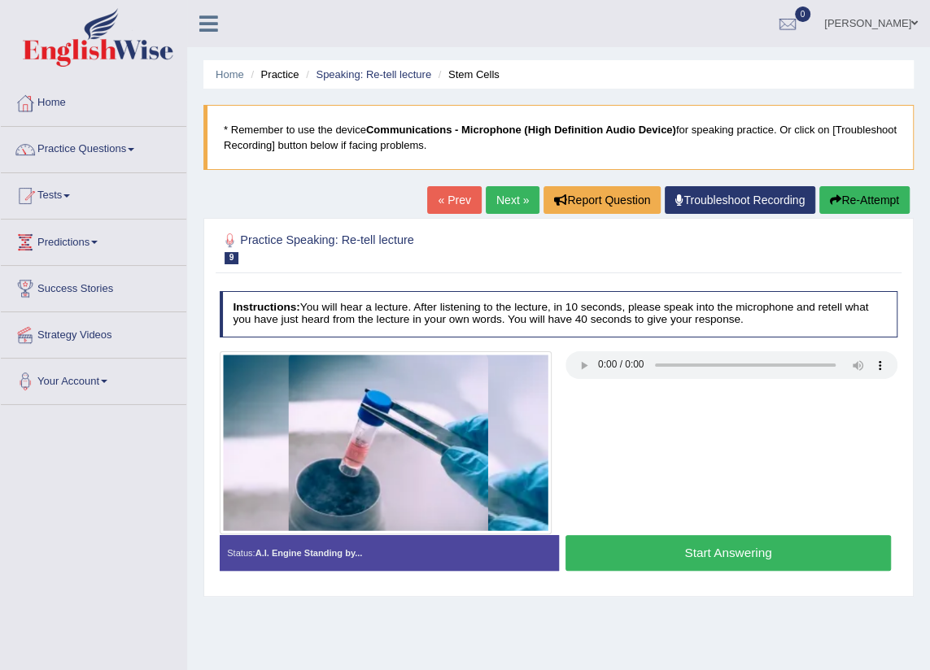
click at [504, 198] on link "Next »" at bounding box center [513, 200] width 54 height 28
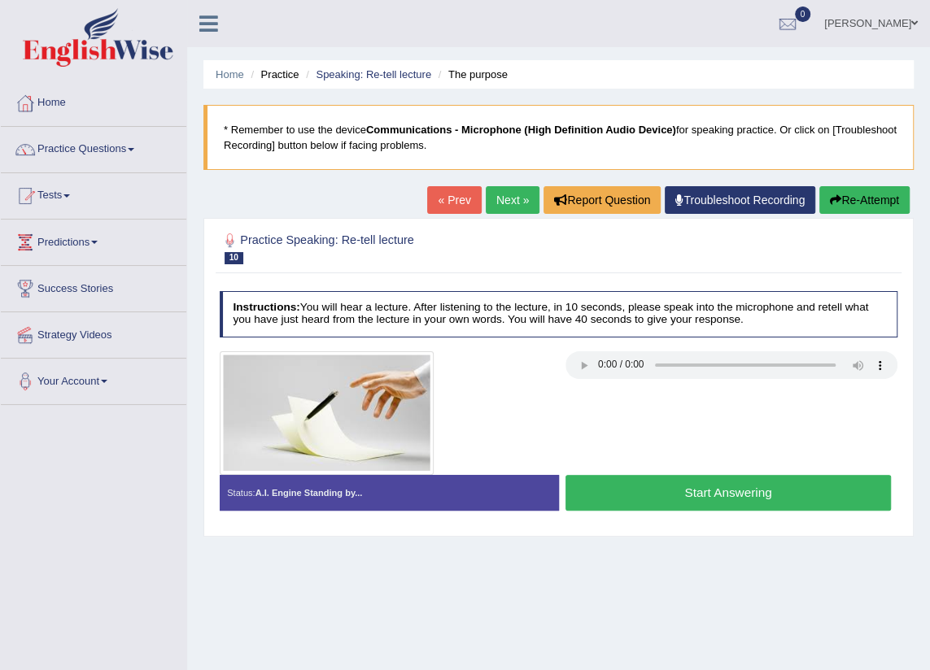
click at [458, 201] on link "« Prev" at bounding box center [454, 200] width 54 height 28
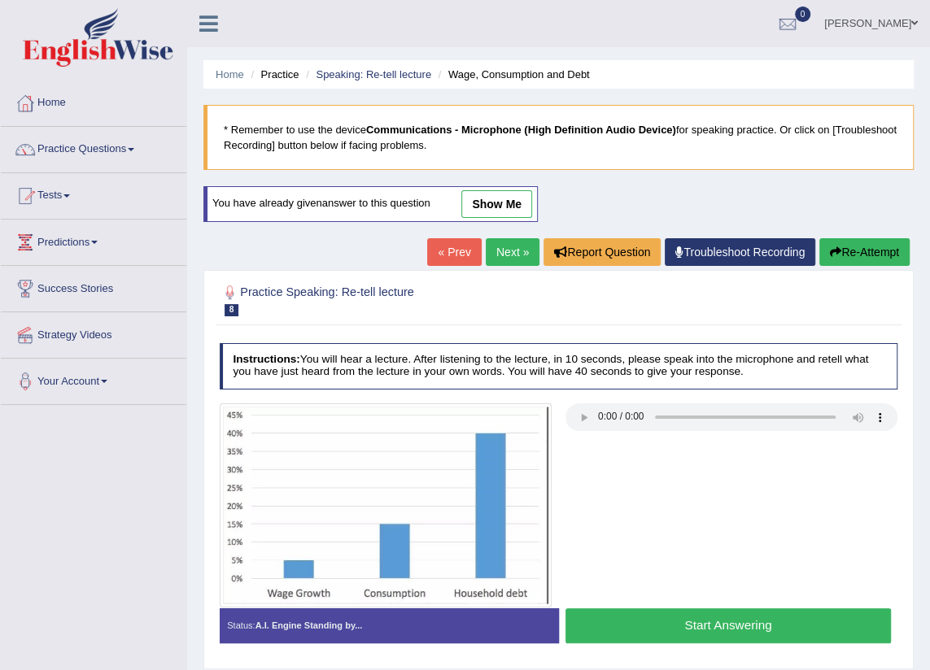
click at [490, 202] on link "show me" at bounding box center [496, 204] width 71 height 28
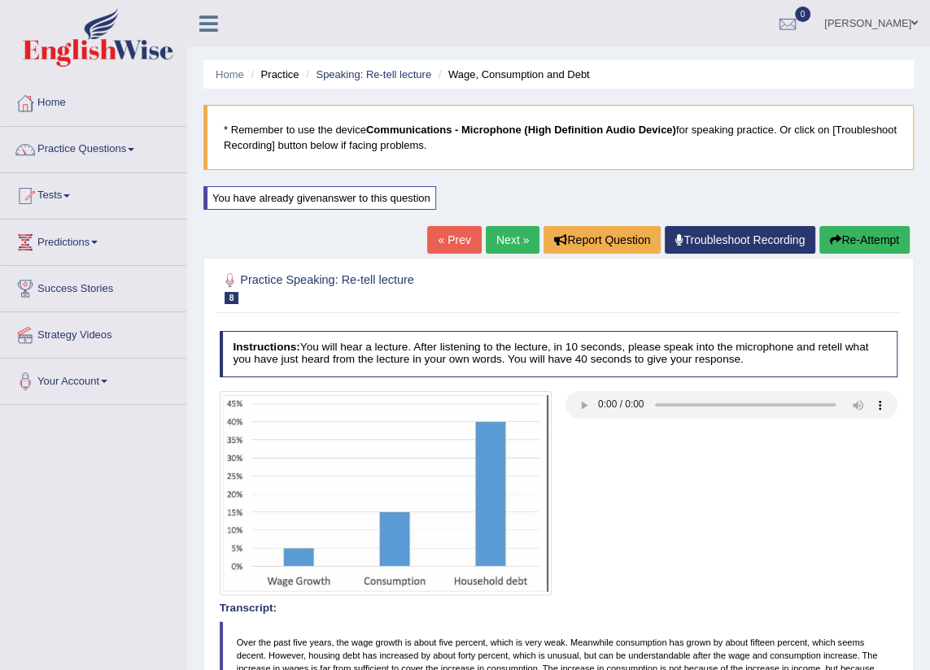
click at [501, 242] on link "Next »" at bounding box center [513, 240] width 54 height 28
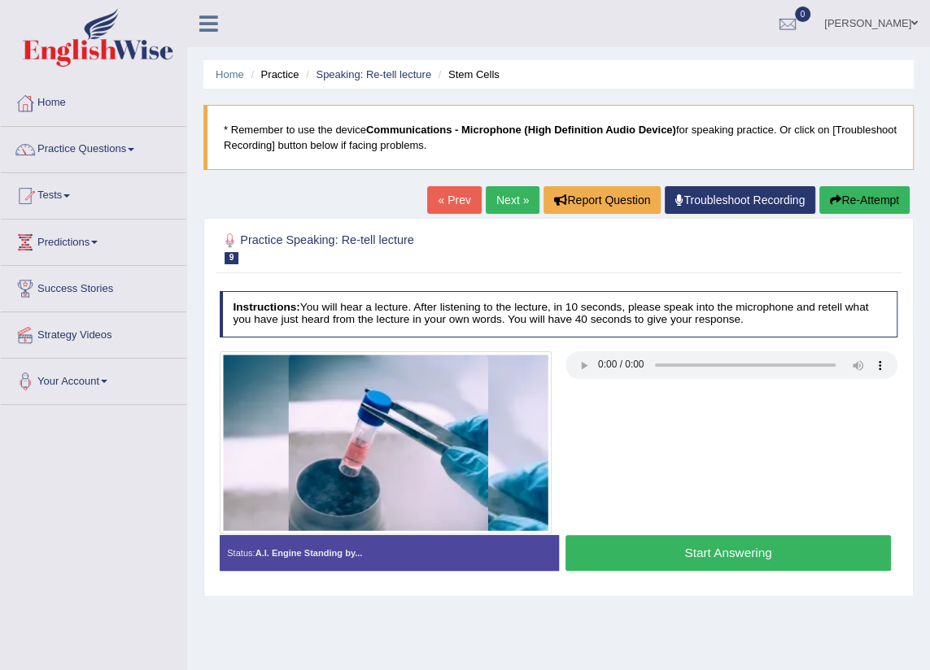
click at [455, 200] on link "« Prev" at bounding box center [454, 200] width 54 height 28
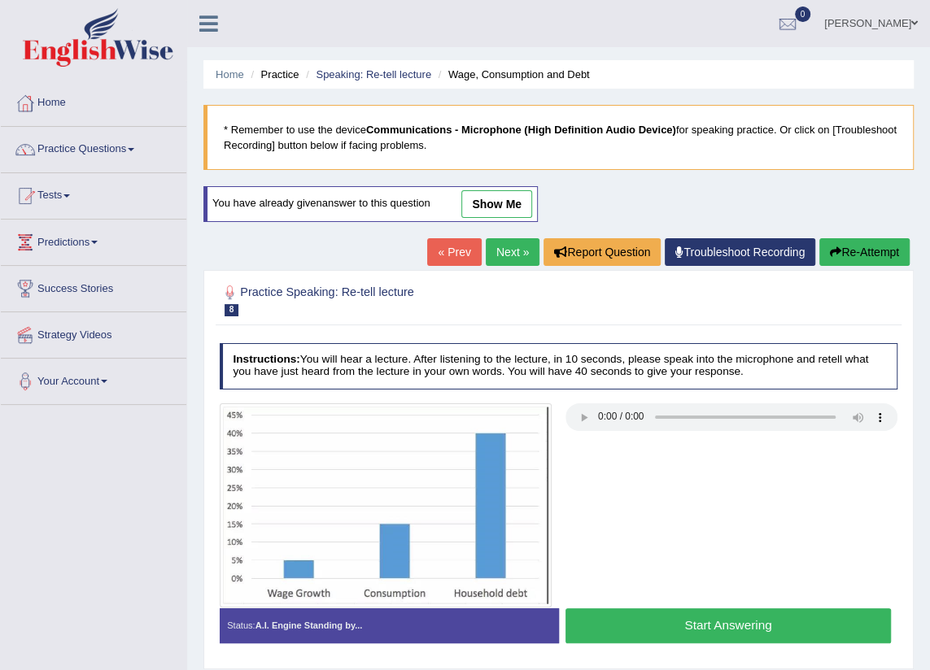
click at [447, 252] on link "« Prev" at bounding box center [454, 252] width 54 height 28
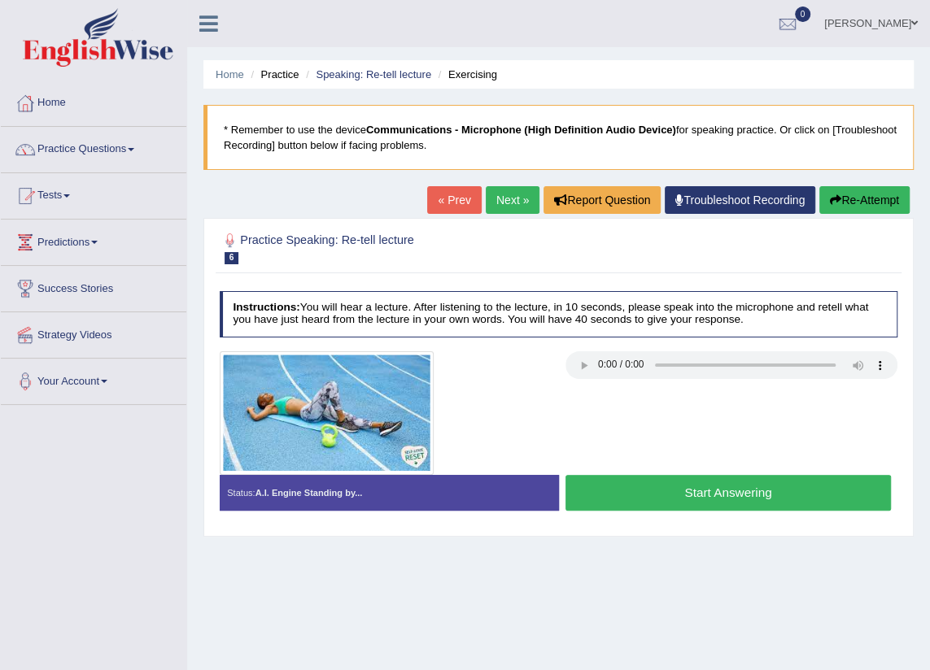
click at [442, 206] on link "« Prev" at bounding box center [454, 200] width 54 height 28
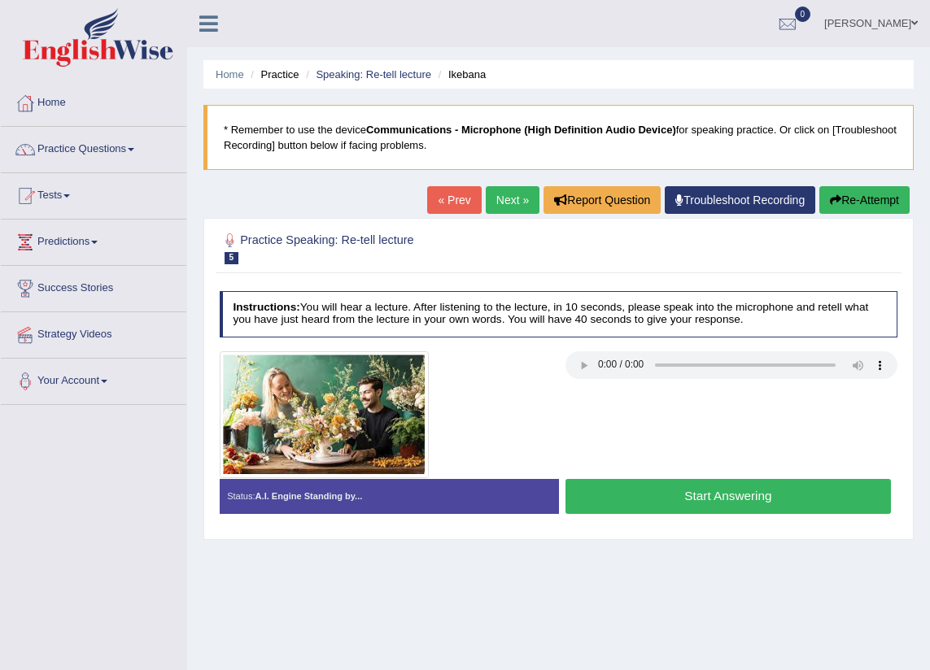
click at [442, 206] on link "« Prev" at bounding box center [454, 200] width 54 height 28
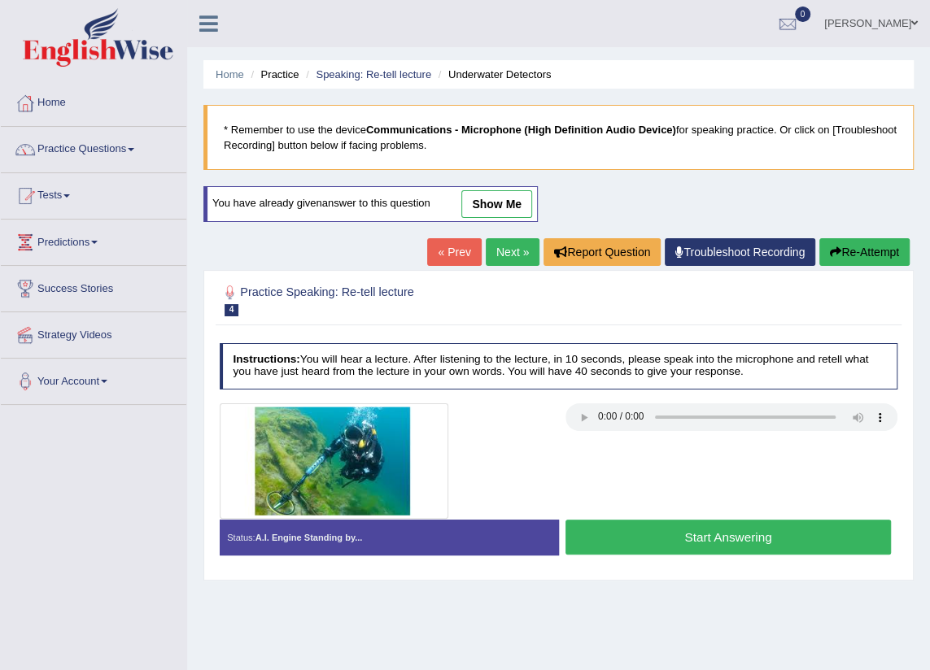
click at [480, 205] on link "show me" at bounding box center [496, 204] width 71 height 28
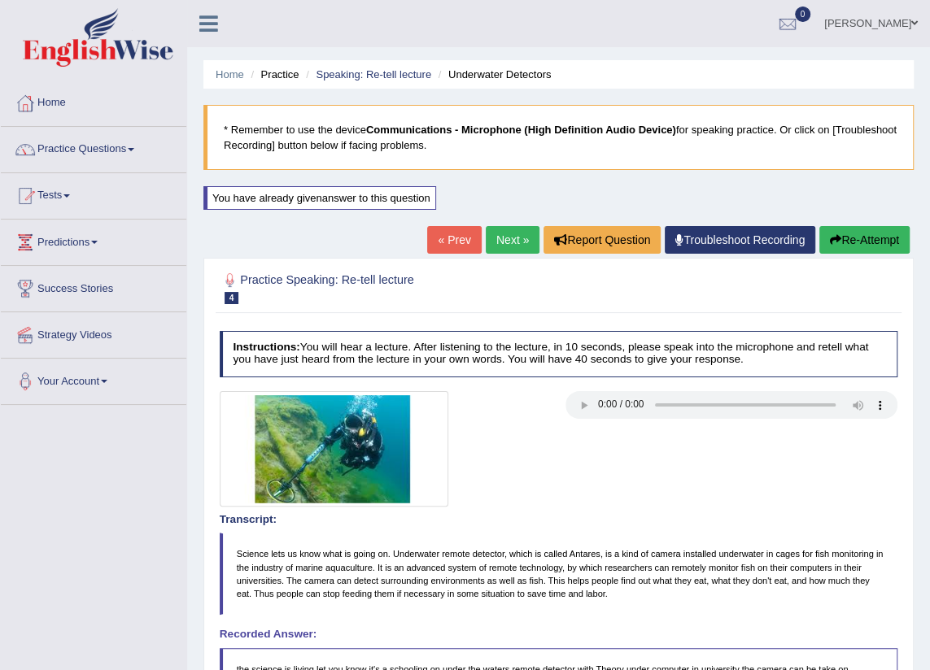
click at [503, 240] on link "Next »" at bounding box center [513, 240] width 54 height 28
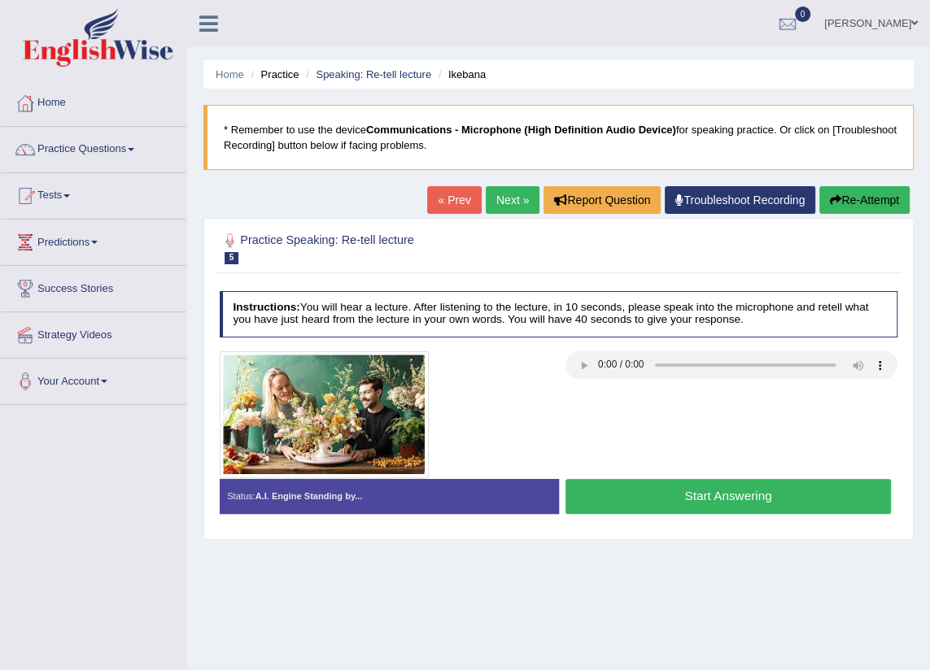
click at [688, 498] on button "Start Answering" at bounding box center [727, 496] width 325 height 35
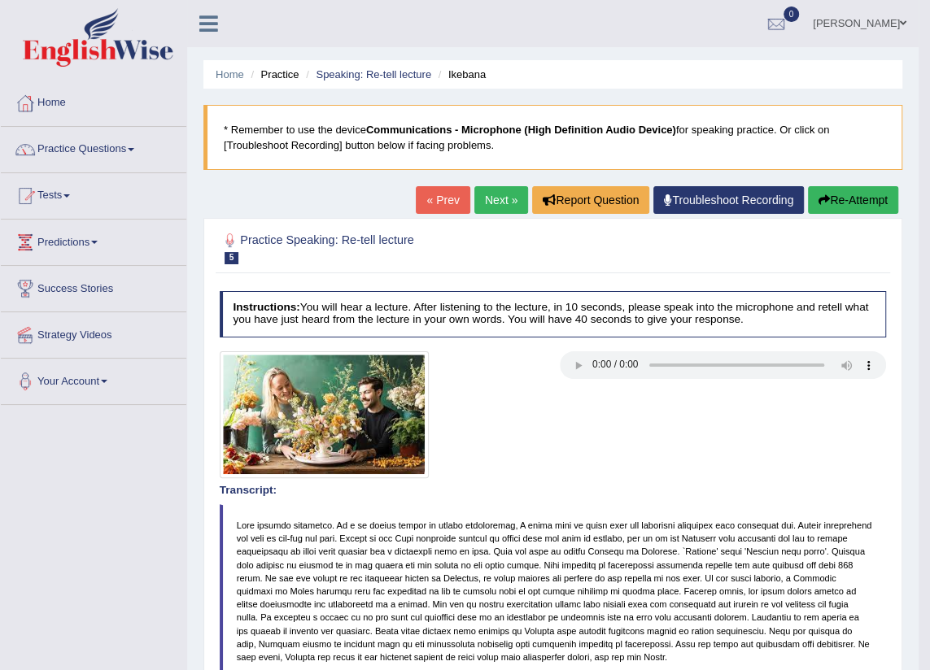
click at [496, 191] on link "Next »" at bounding box center [501, 200] width 54 height 28
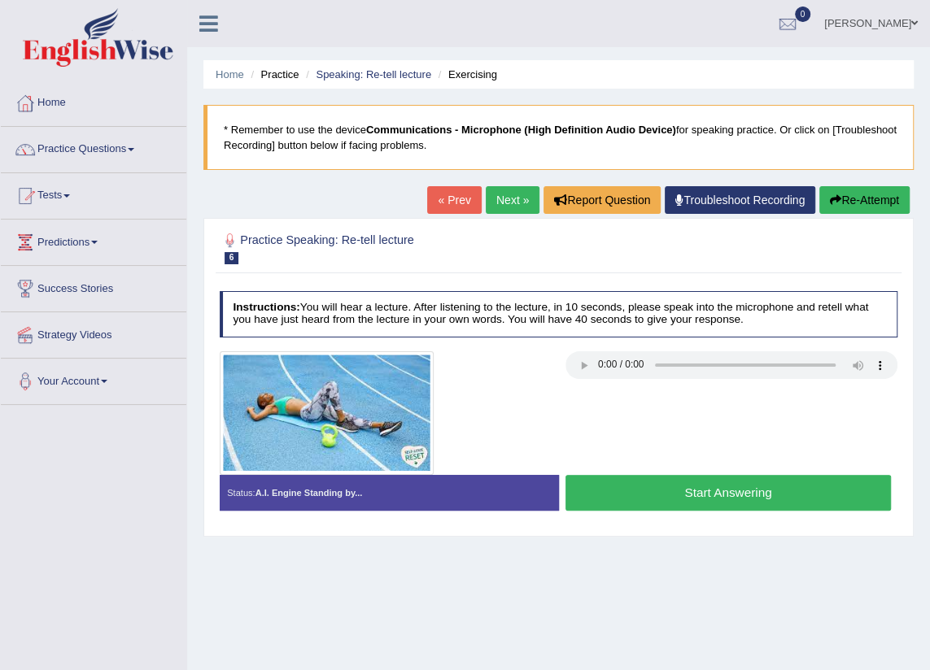
click at [702, 492] on button "Start Answering" at bounding box center [727, 492] width 325 height 35
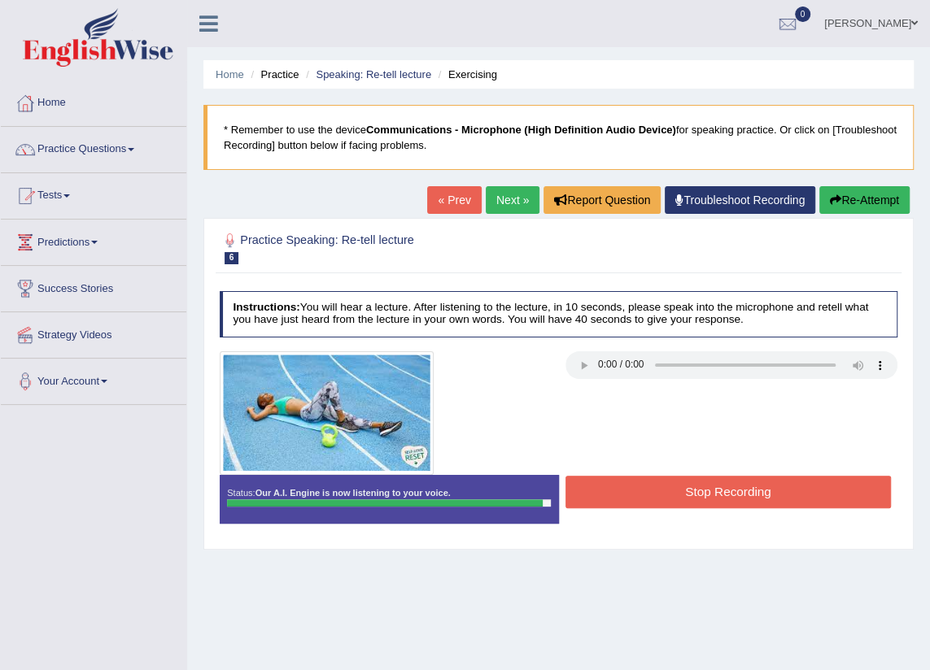
click at [707, 494] on button "Stop Recording" at bounding box center [727, 492] width 325 height 32
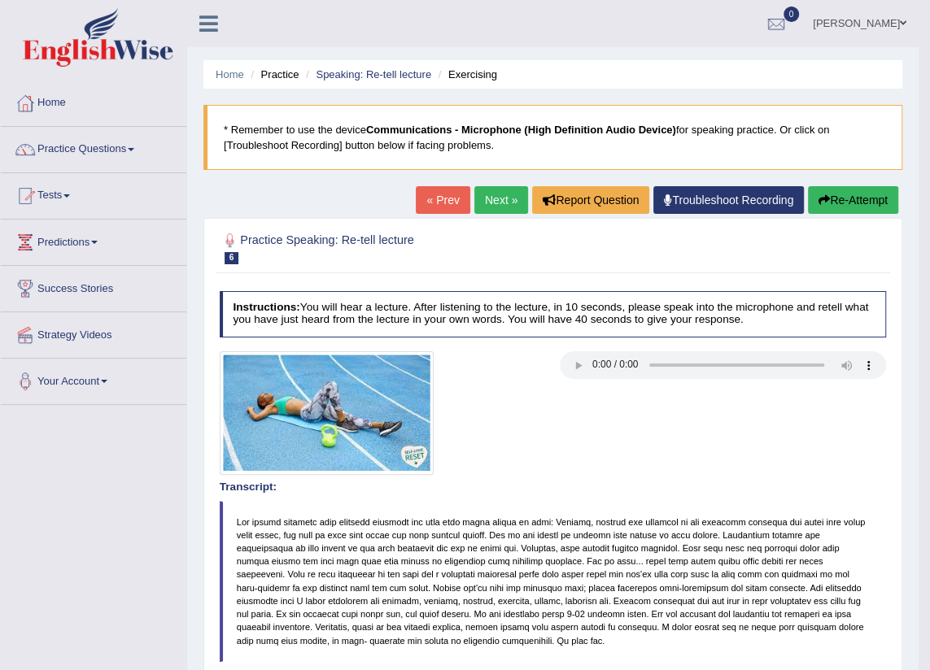
click at [493, 194] on link "Next »" at bounding box center [501, 200] width 54 height 28
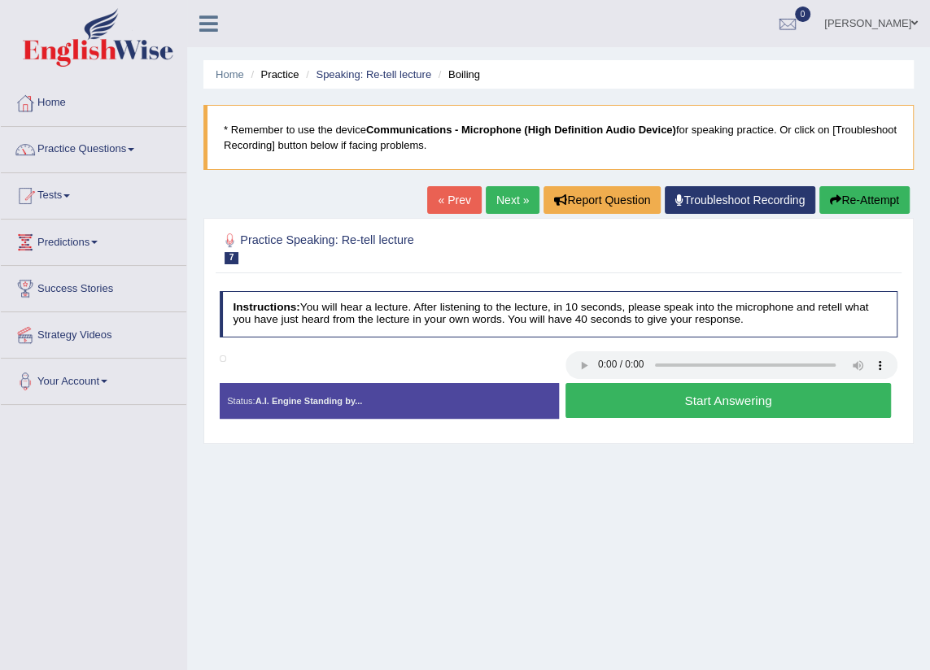
click at [668, 401] on button "Start Answering" at bounding box center [727, 400] width 325 height 35
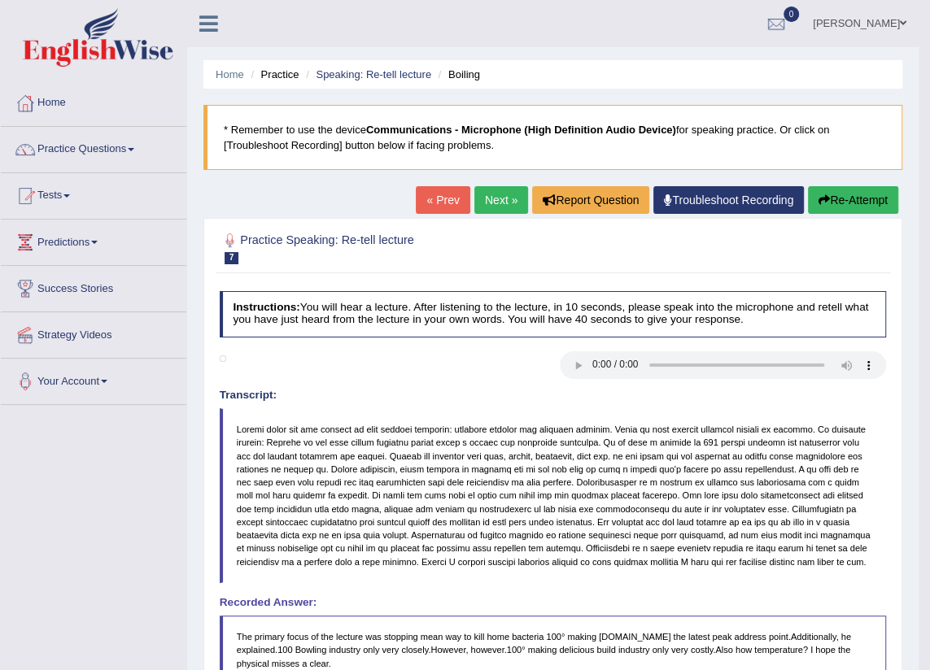
click at [499, 206] on link "Next »" at bounding box center [501, 200] width 54 height 28
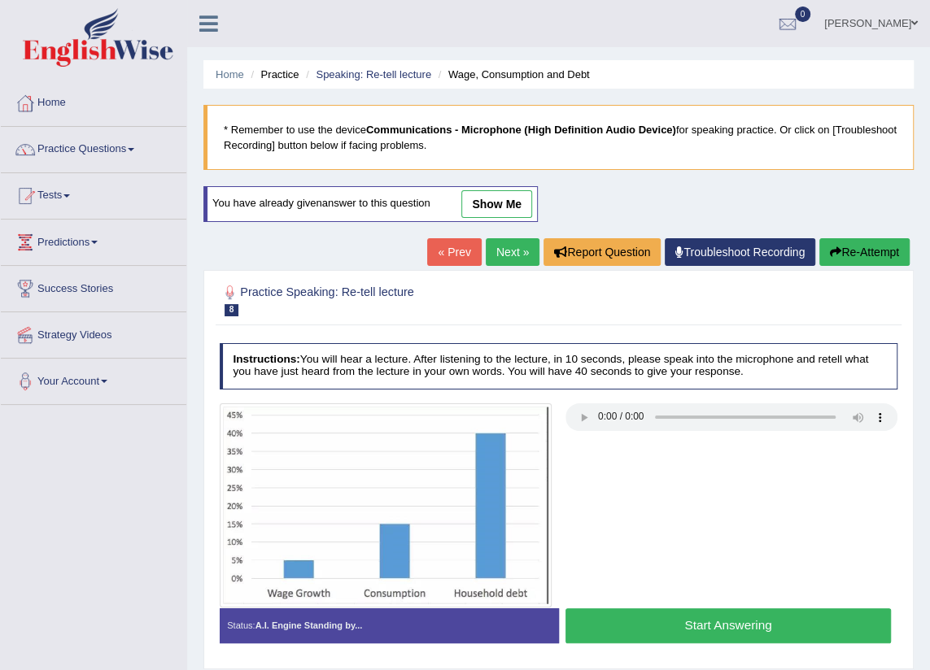
click at [510, 254] on link "Next »" at bounding box center [513, 252] width 54 height 28
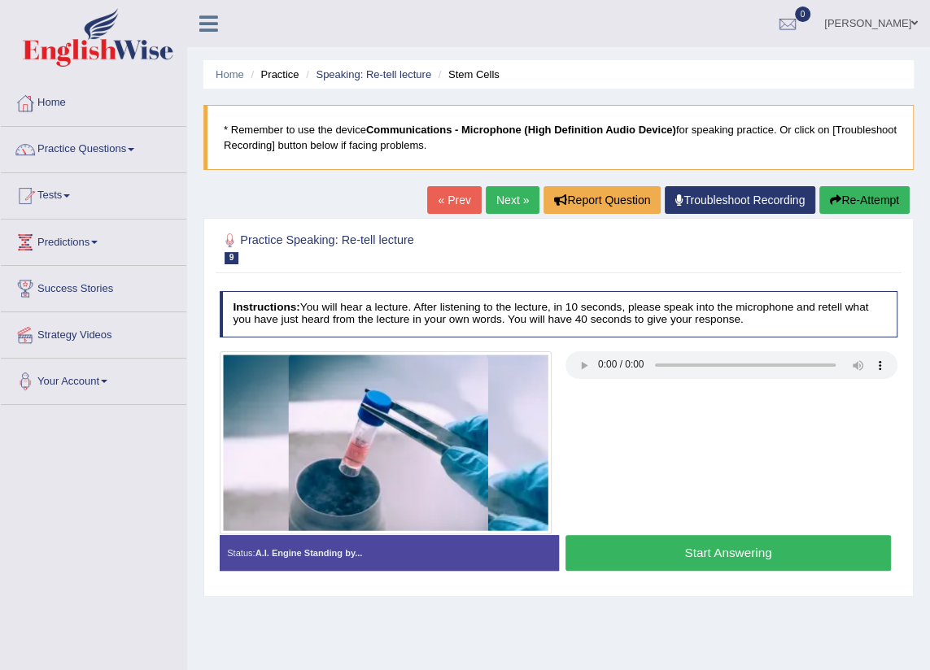
click at [701, 556] on button "Start Answering" at bounding box center [727, 552] width 325 height 35
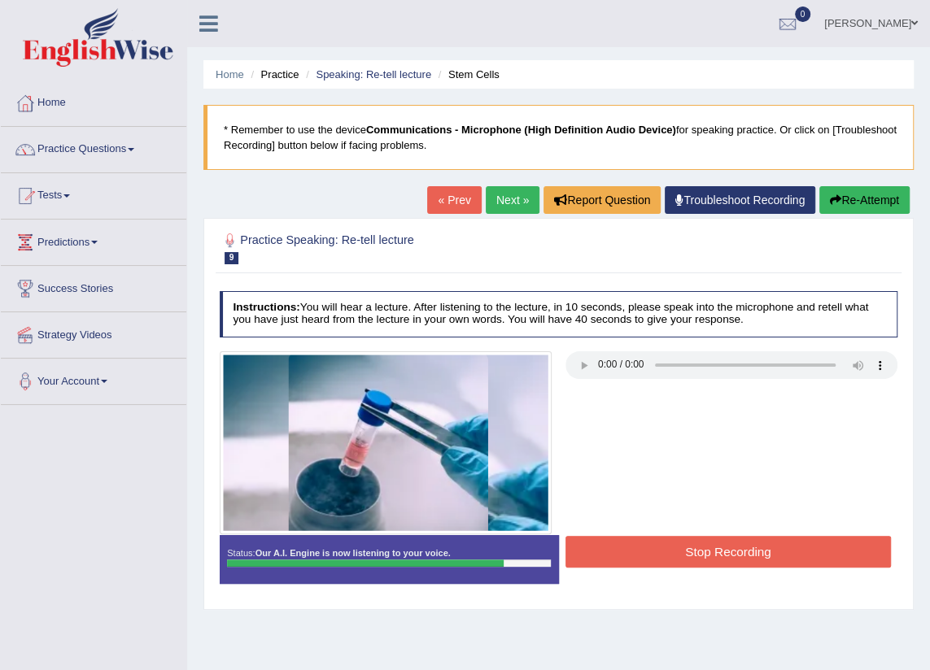
click at [707, 560] on button "Stop Recording" at bounding box center [727, 552] width 325 height 32
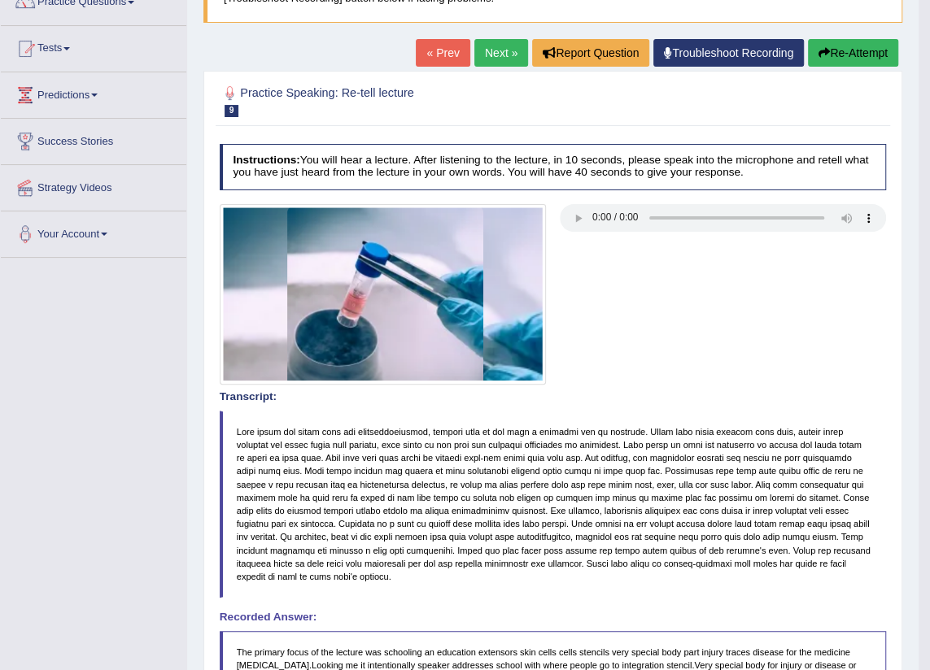
scroll to position [295, 0]
